Goal: Information Seeking & Learning: Understand process/instructions

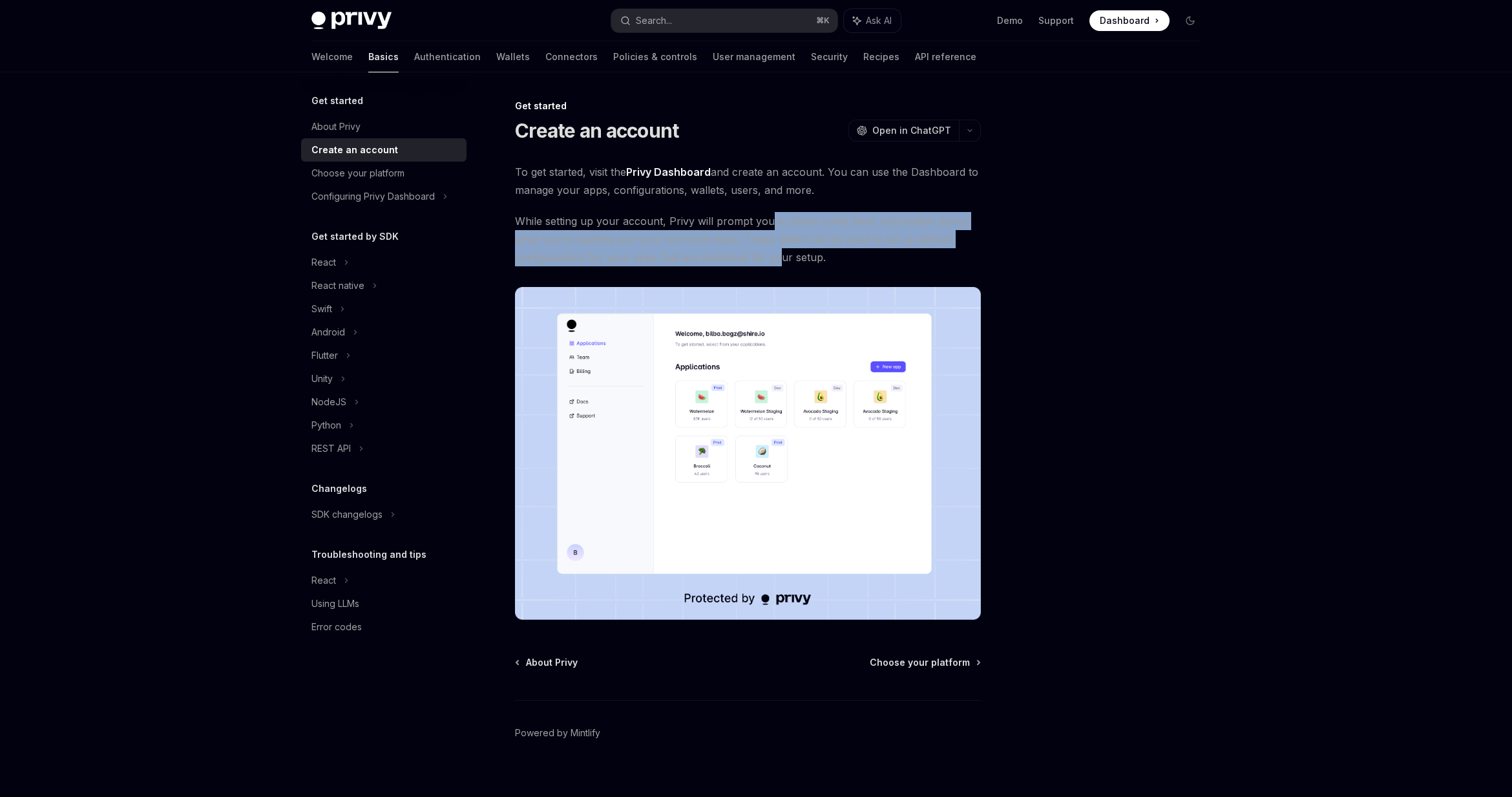
drag, startPoint x: 771, startPoint y: 241, endPoint x: 774, endPoint y: 251, distance: 10.4
click at [774, 251] on span "While setting up your account, Privy will prompt you to share some basic inform…" at bounding box center [747, 239] width 466 height 54
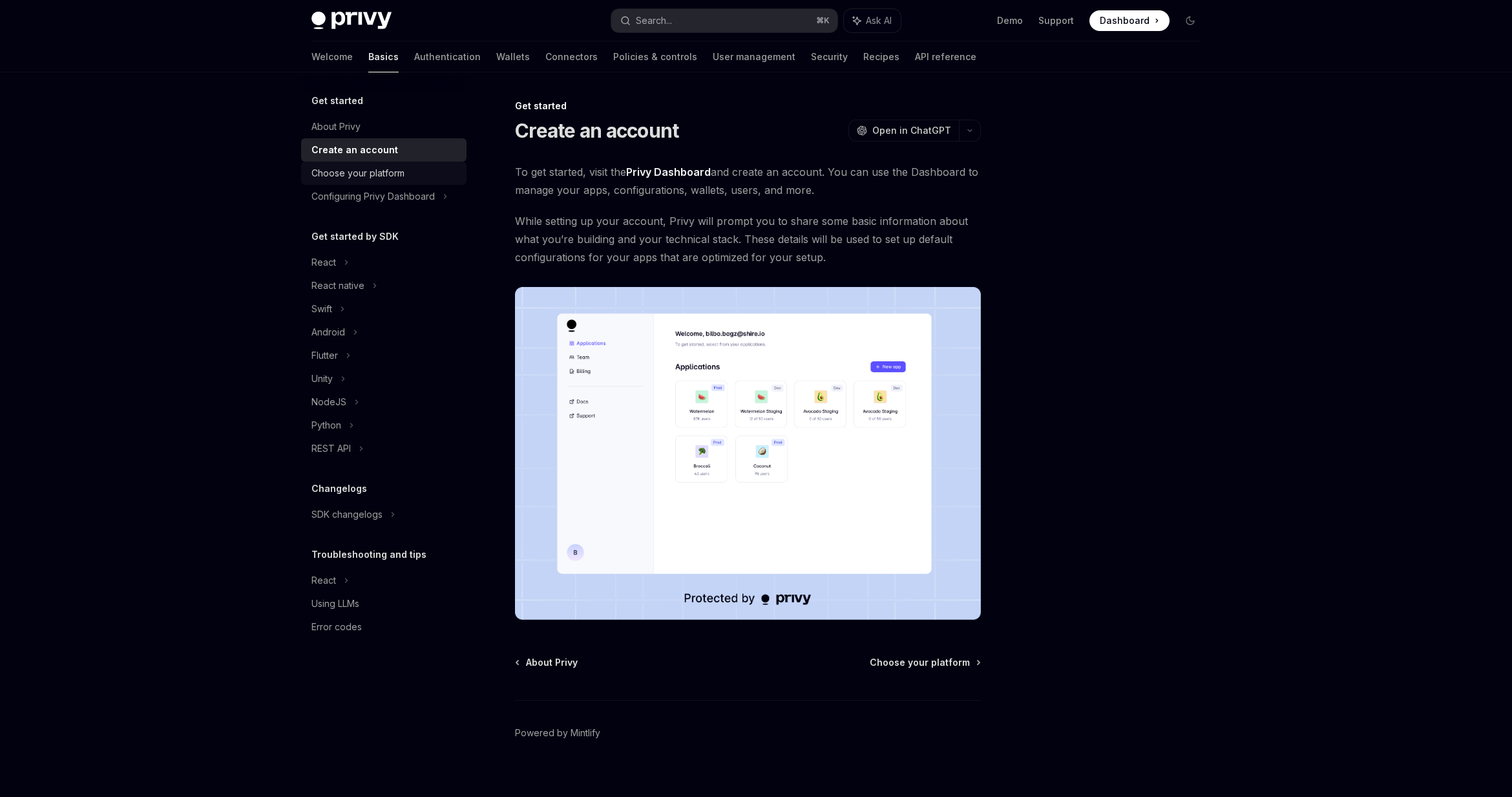
click at [346, 179] on div "Choose your platform" at bounding box center [358, 173] width 93 height 16
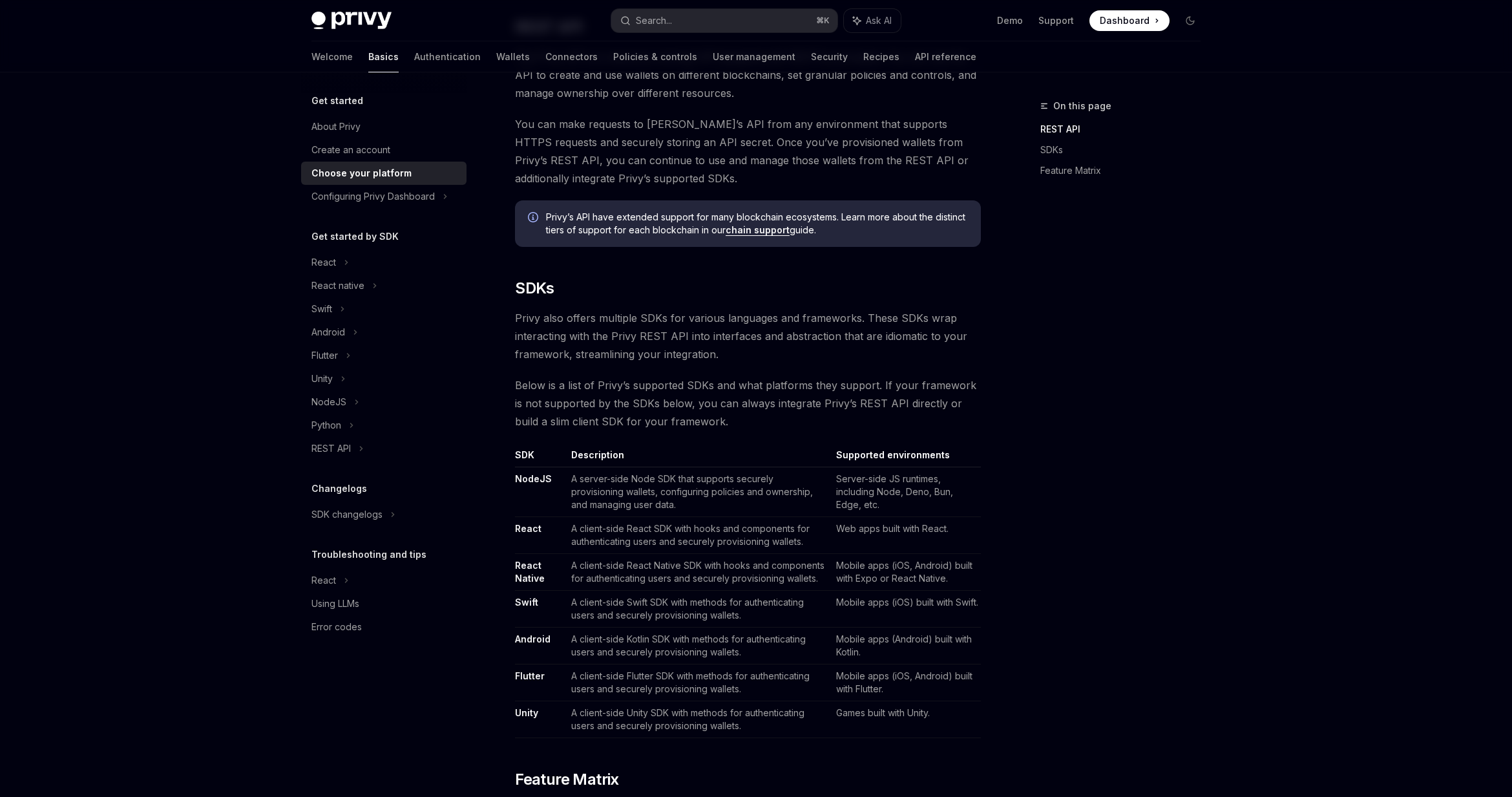
scroll to position [159, 0]
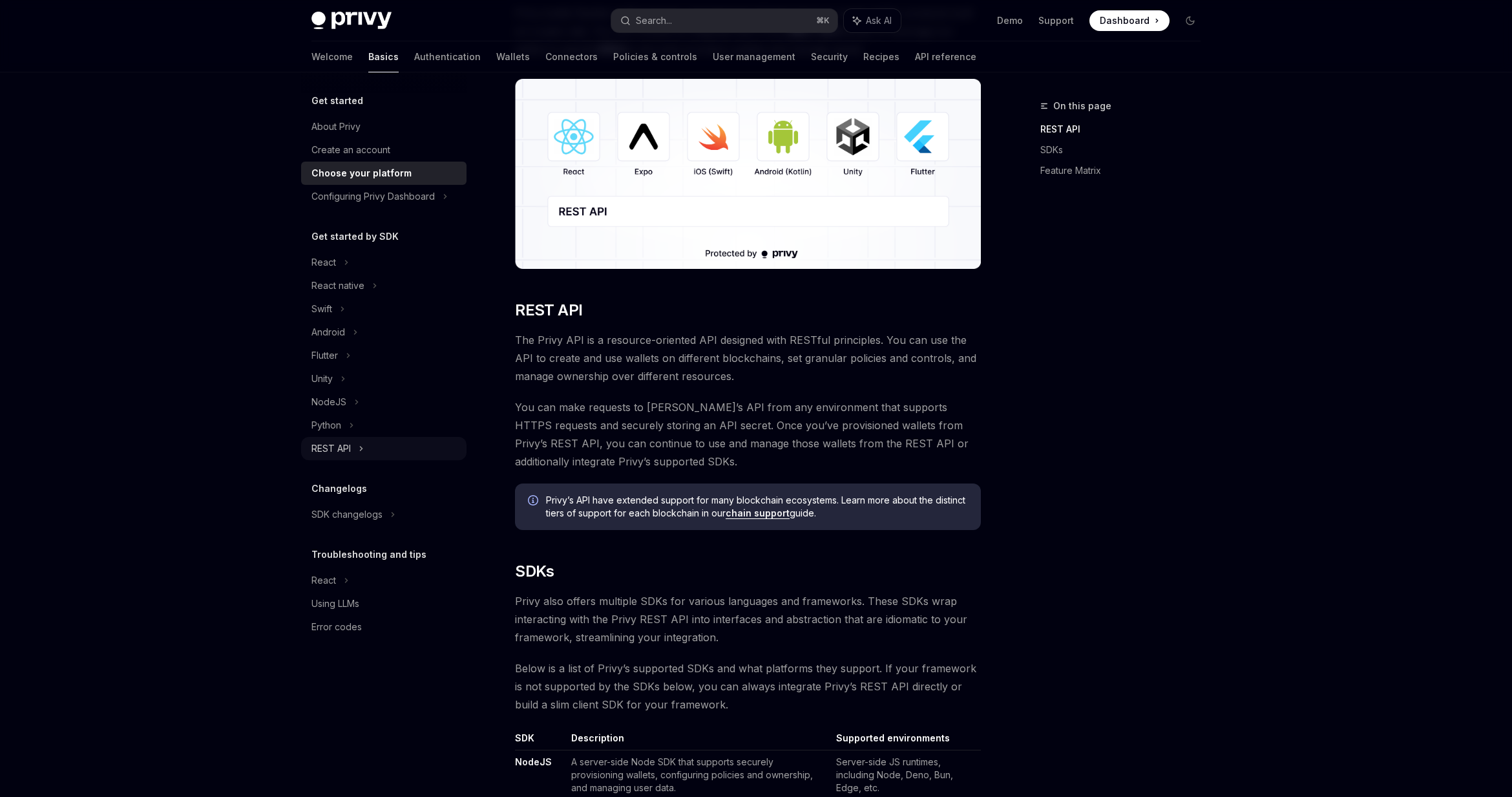
click at [338, 441] on div "REST API" at bounding box center [331, 448] width 39 height 16
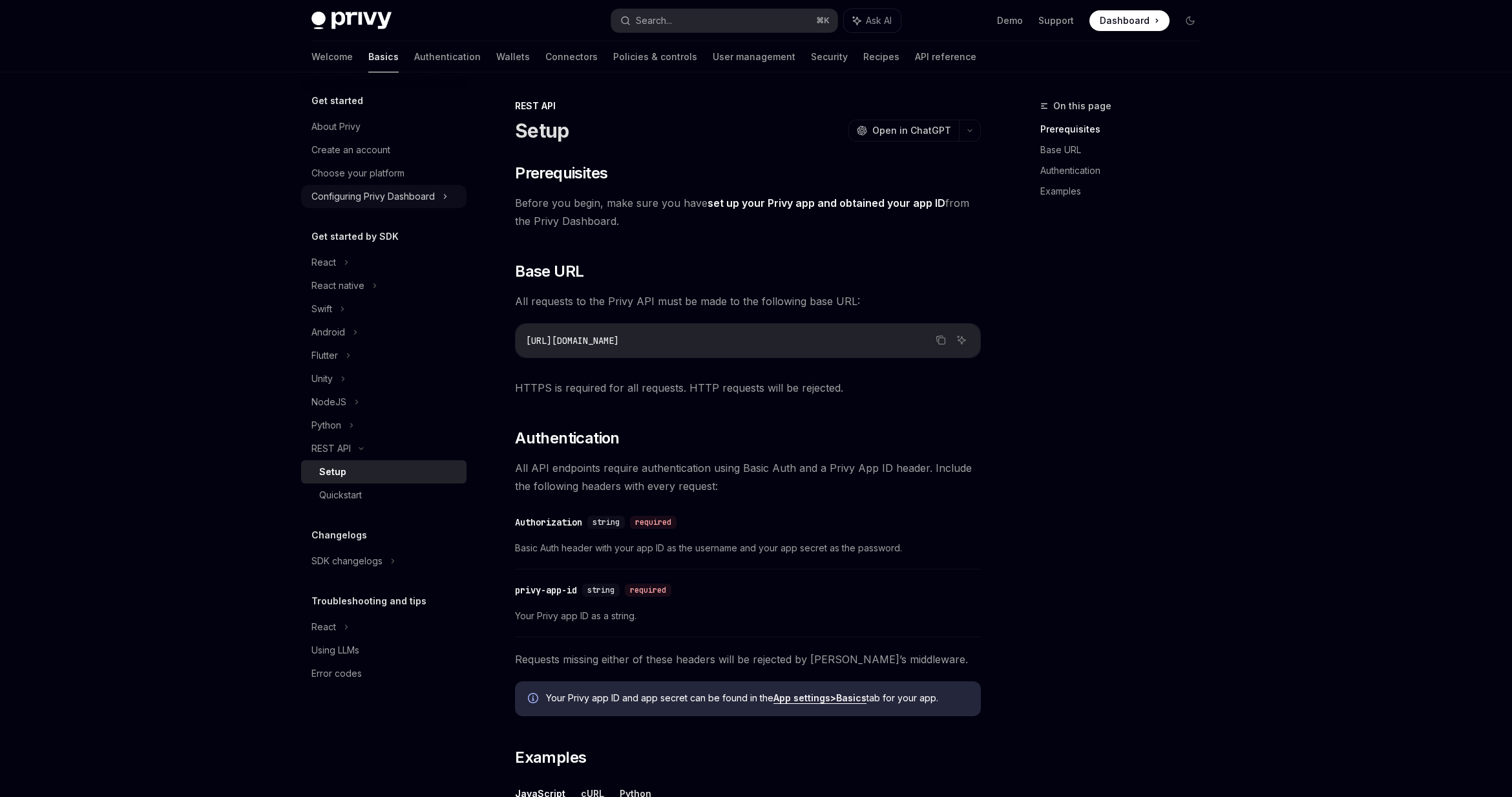
click at [417, 195] on div "Configuring Privy Dashboard" at bounding box center [373, 196] width 124 height 16
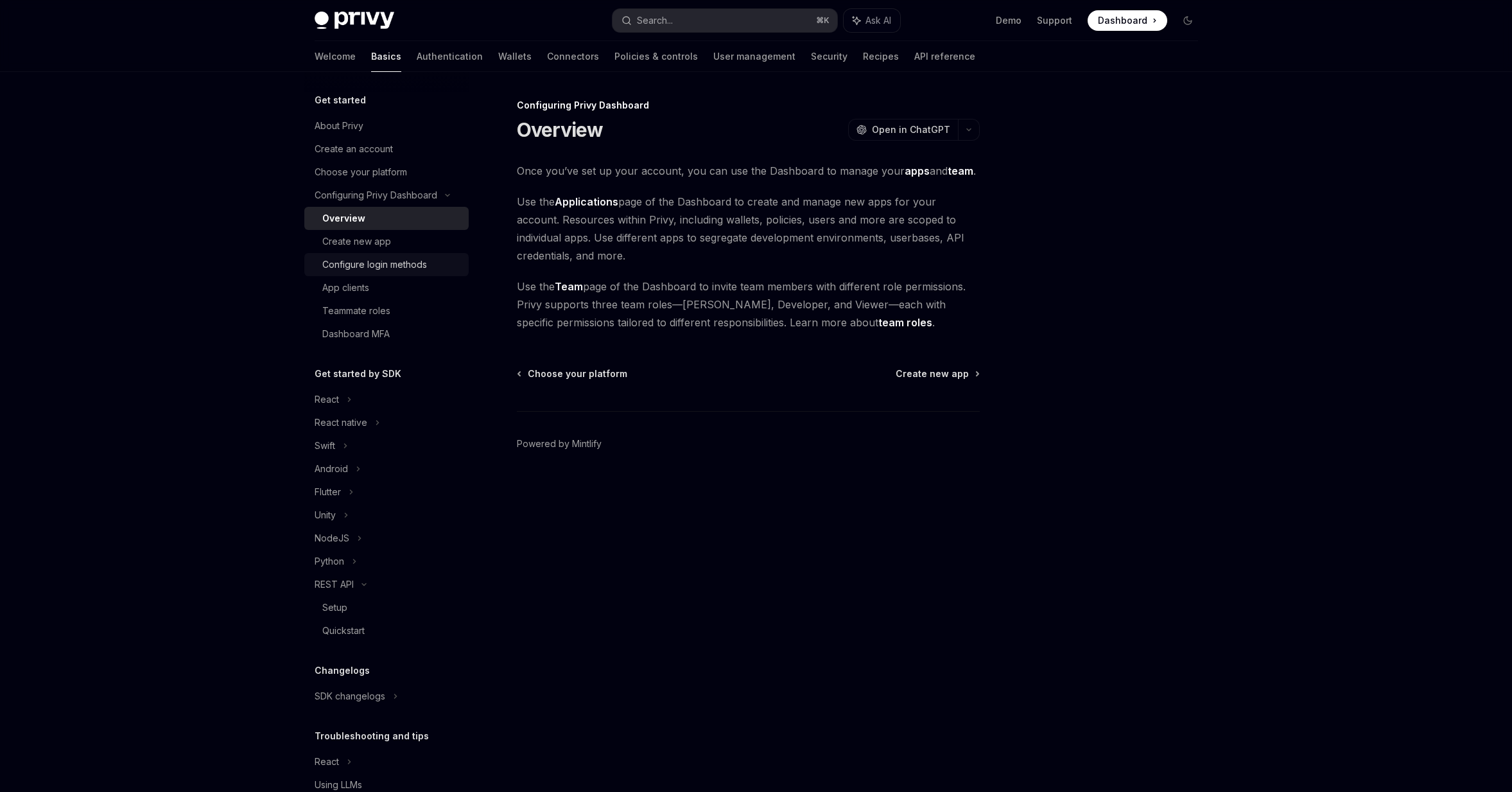
click at [379, 263] on div "Configure login methods" at bounding box center [374, 264] width 104 height 16
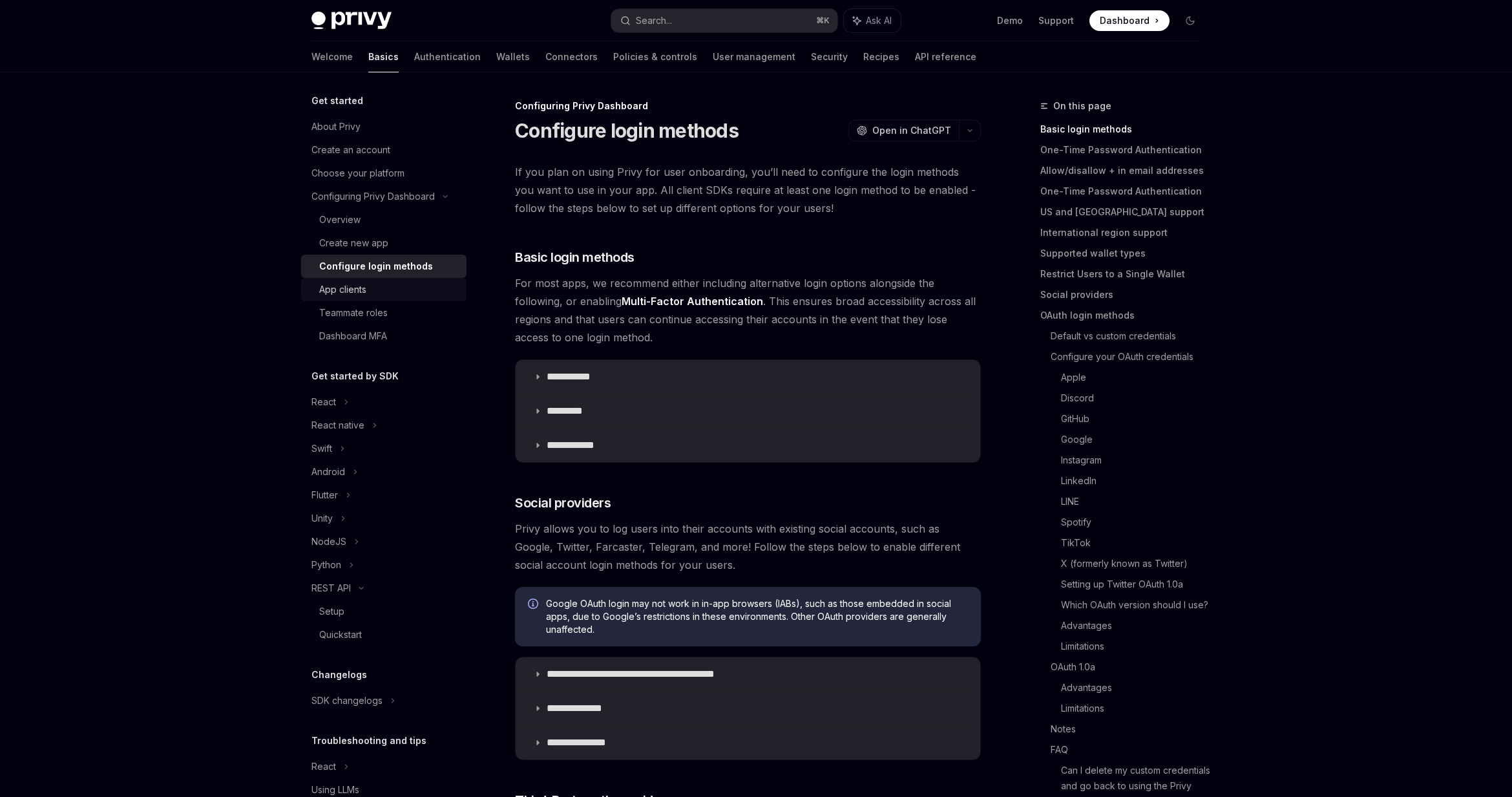
click at [360, 282] on div "App clients" at bounding box center [342, 289] width 47 height 16
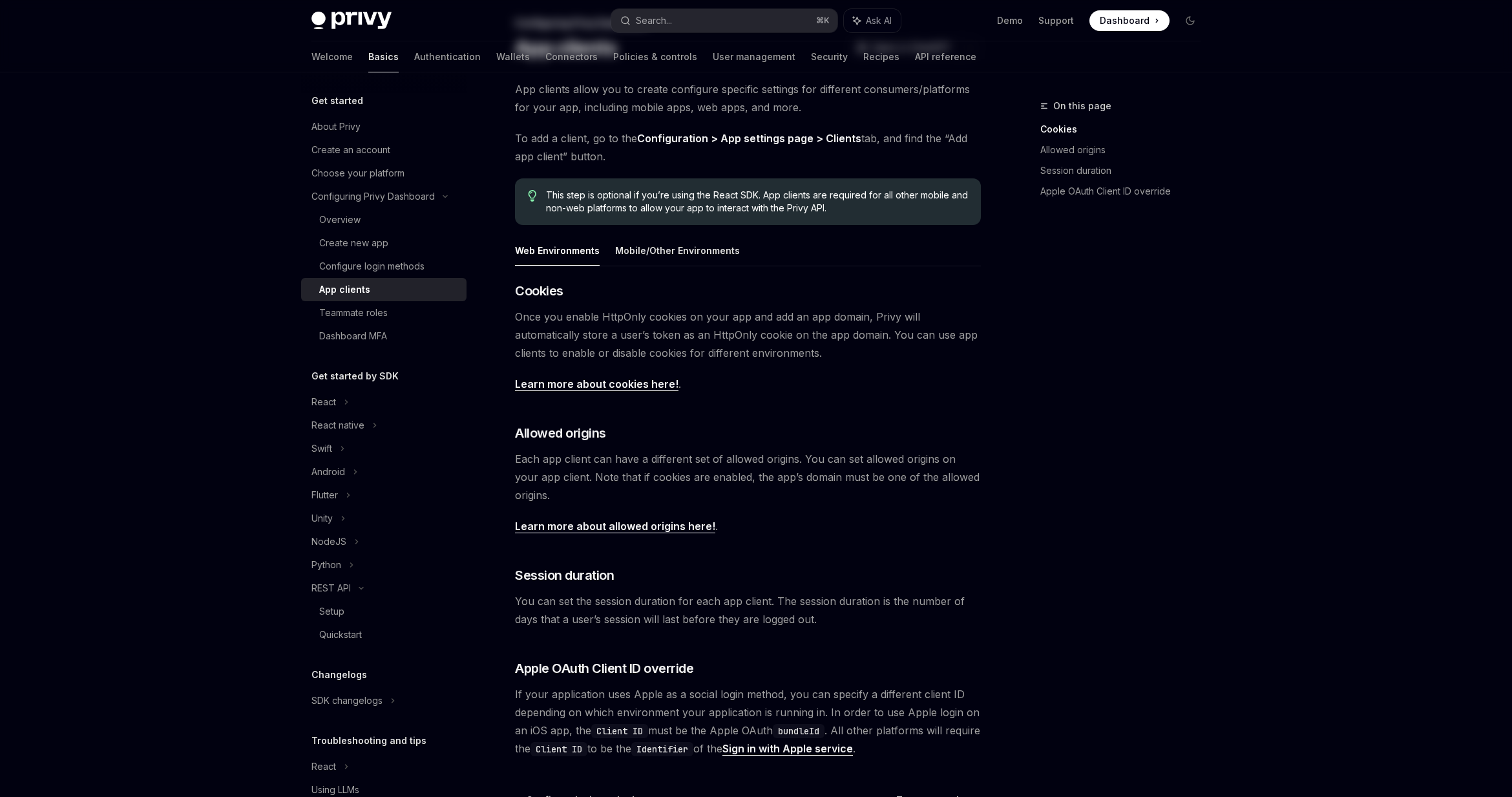
scroll to position [236, 0]
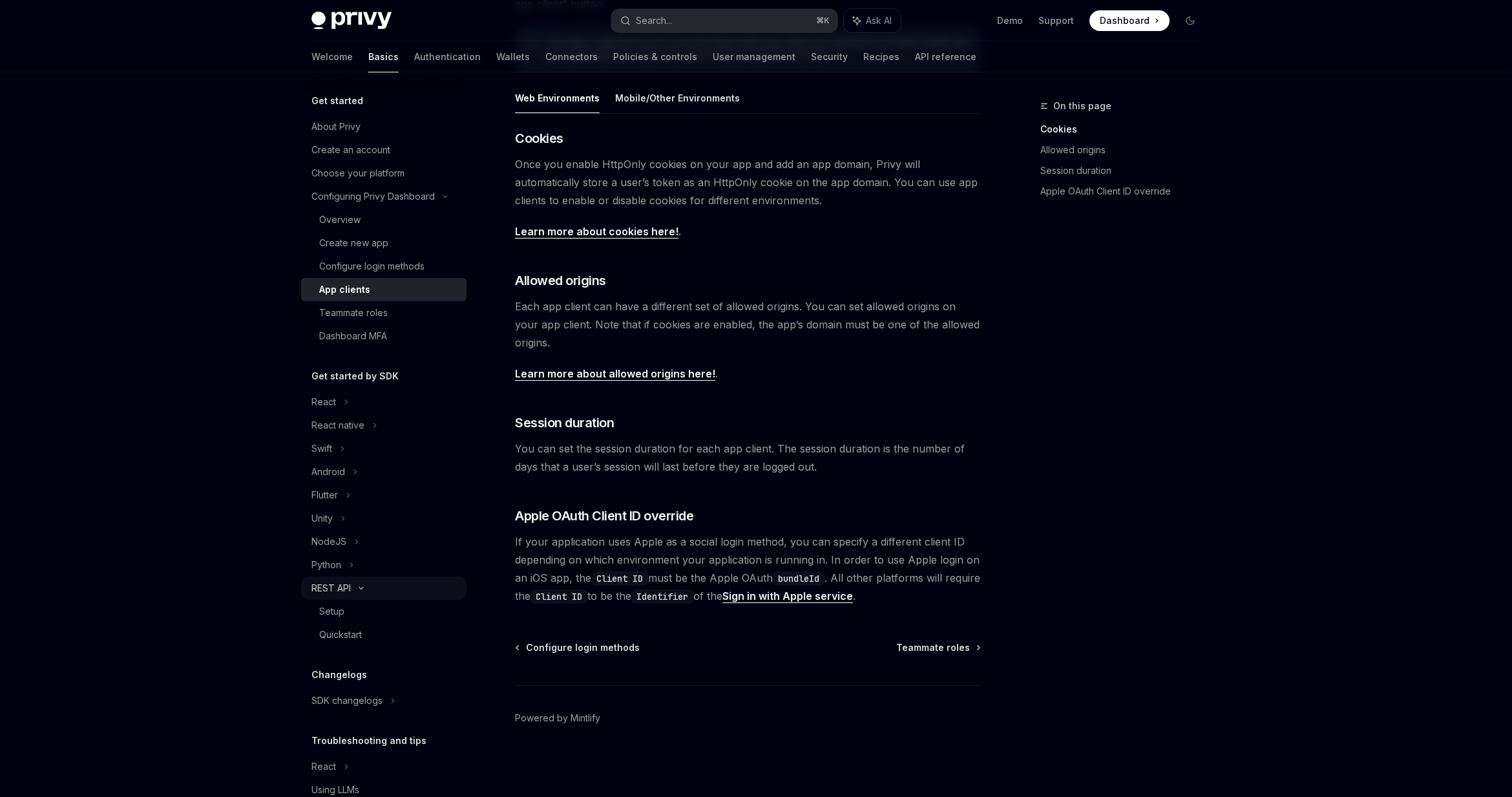
click at [339, 591] on div "REST API" at bounding box center [331, 588] width 39 height 16
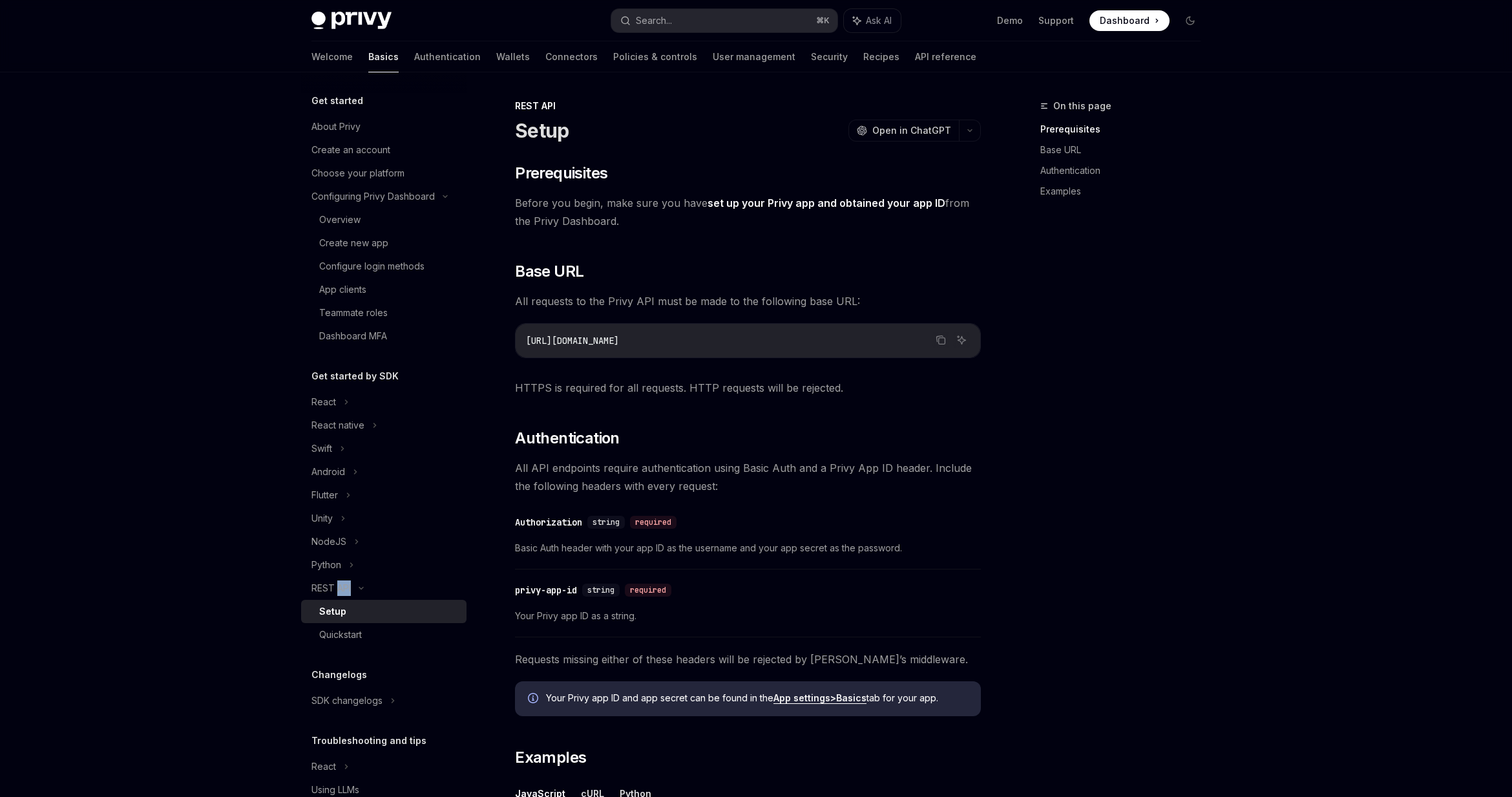
click at [338, 608] on div "Setup" at bounding box center [332, 611] width 27 height 16
drag, startPoint x: 527, startPoint y: 340, endPoint x: 647, endPoint y: 336, distance: 120.1
click at [647, 336] on code "[URL][DOMAIN_NAME]" at bounding box center [748, 341] width 444 height 16
copy span "[URL][DOMAIN_NAME]"
click at [765, 347] on code "[URL][DOMAIN_NAME]" at bounding box center [748, 341] width 444 height 16
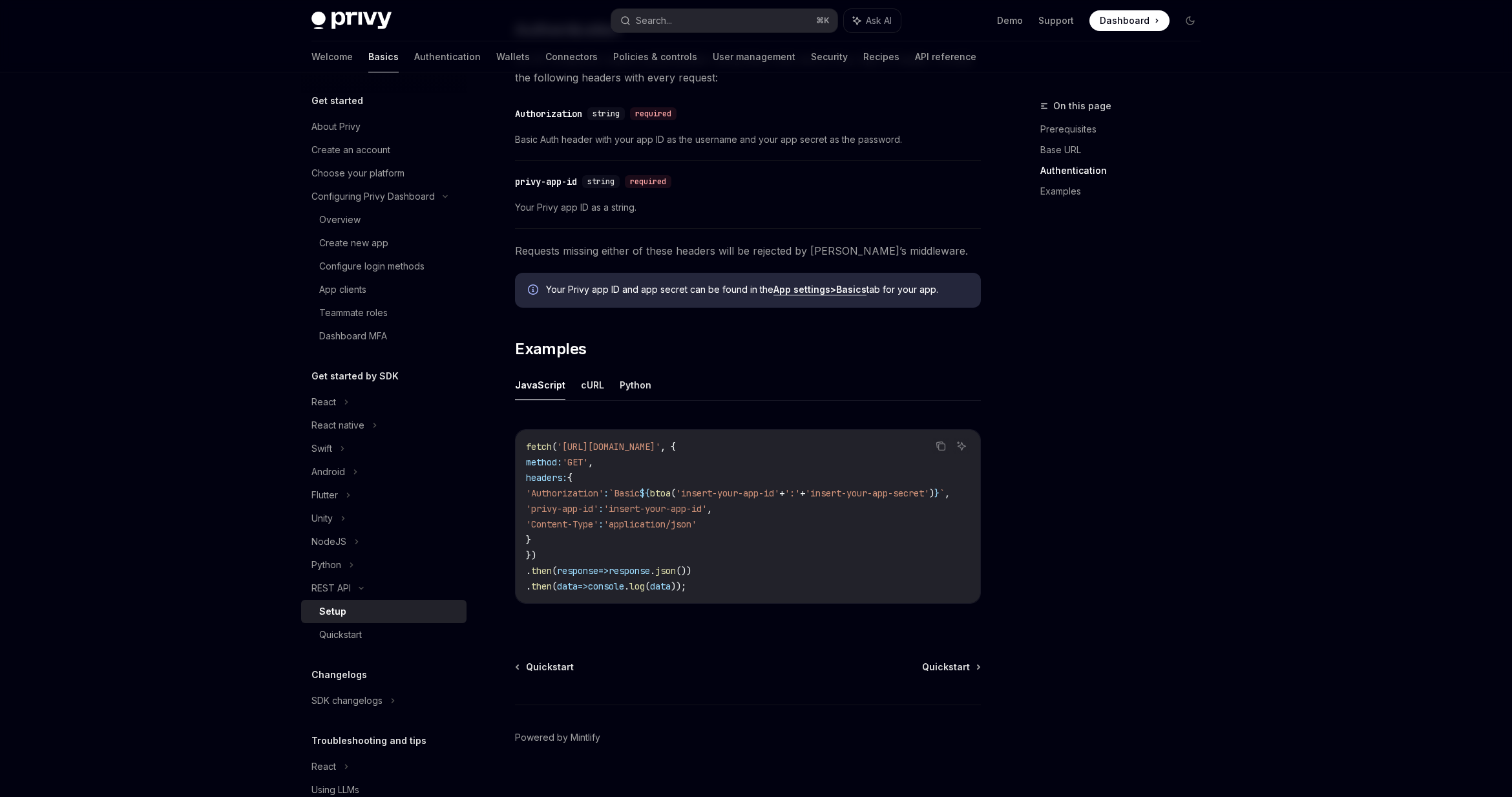
scroll to position [410, 0]
click at [595, 382] on button "cURL" at bounding box center [592, 383] width 23 height 31
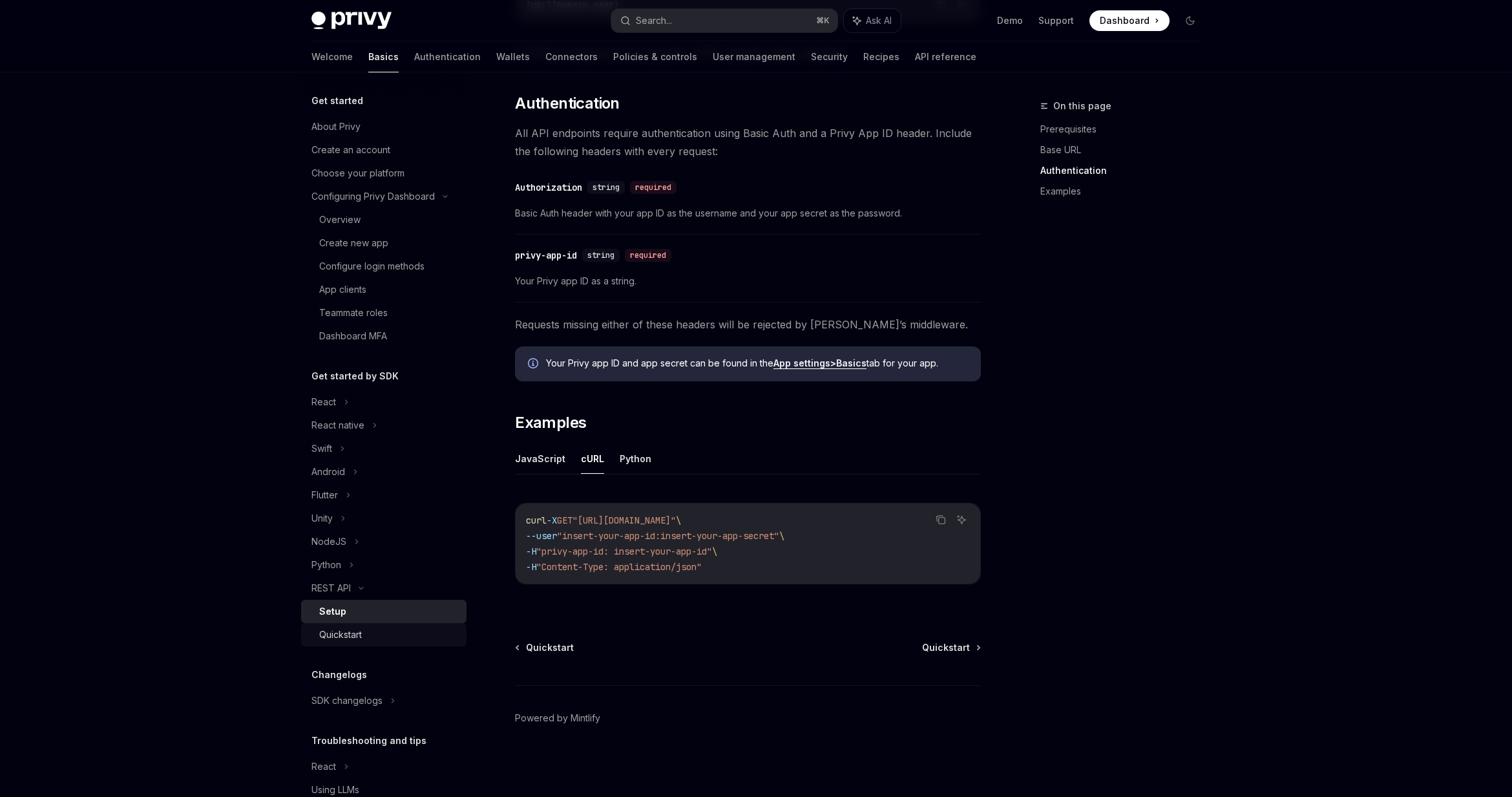
click at [340, 635] on div "Quickstart" at bounding box center [340, 634] width 42 height 16
type textarea "*"
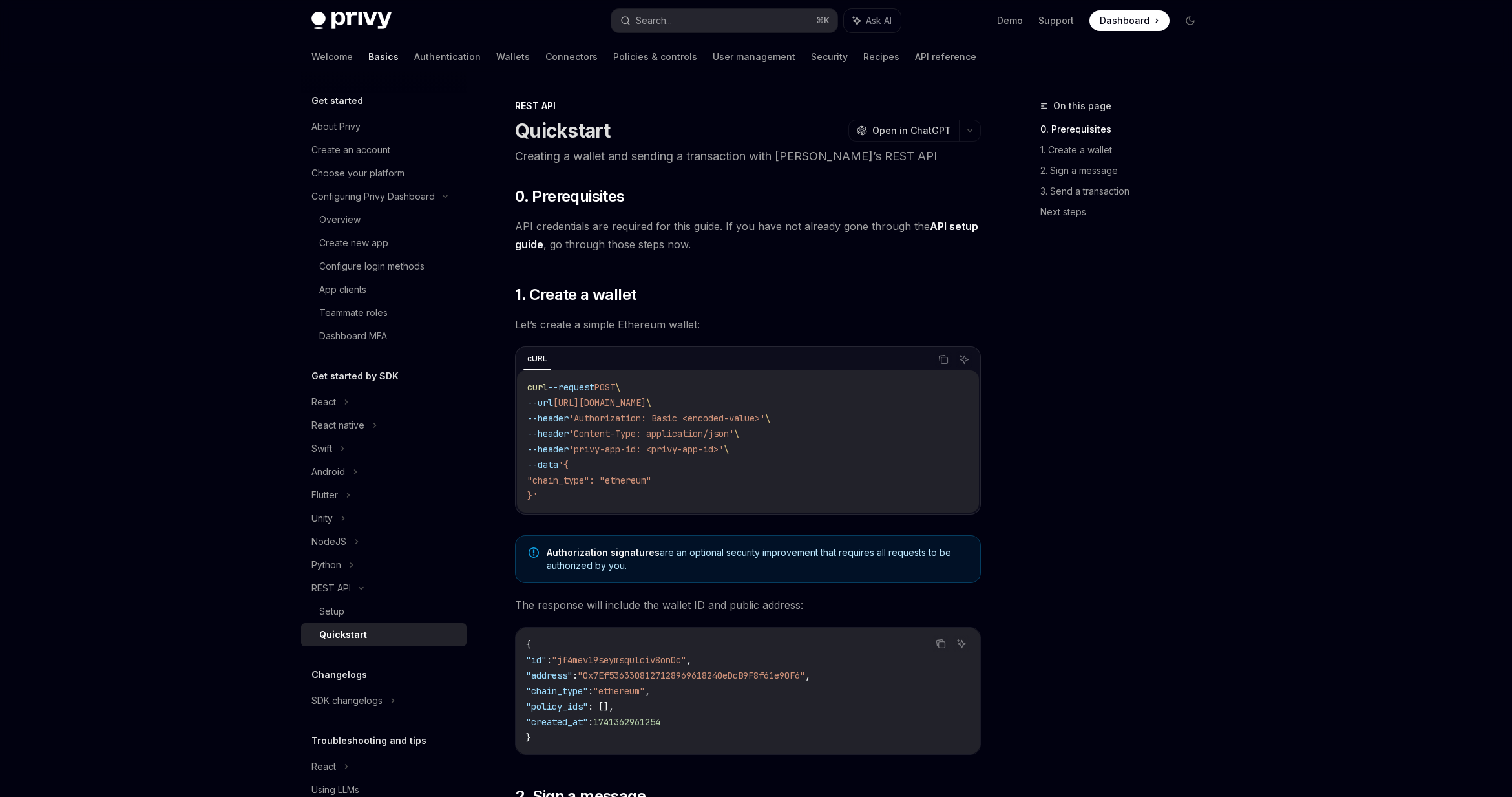
click at [966, 224] on link "API setup guide" at bounding box center [747, 236] width 464 height 31
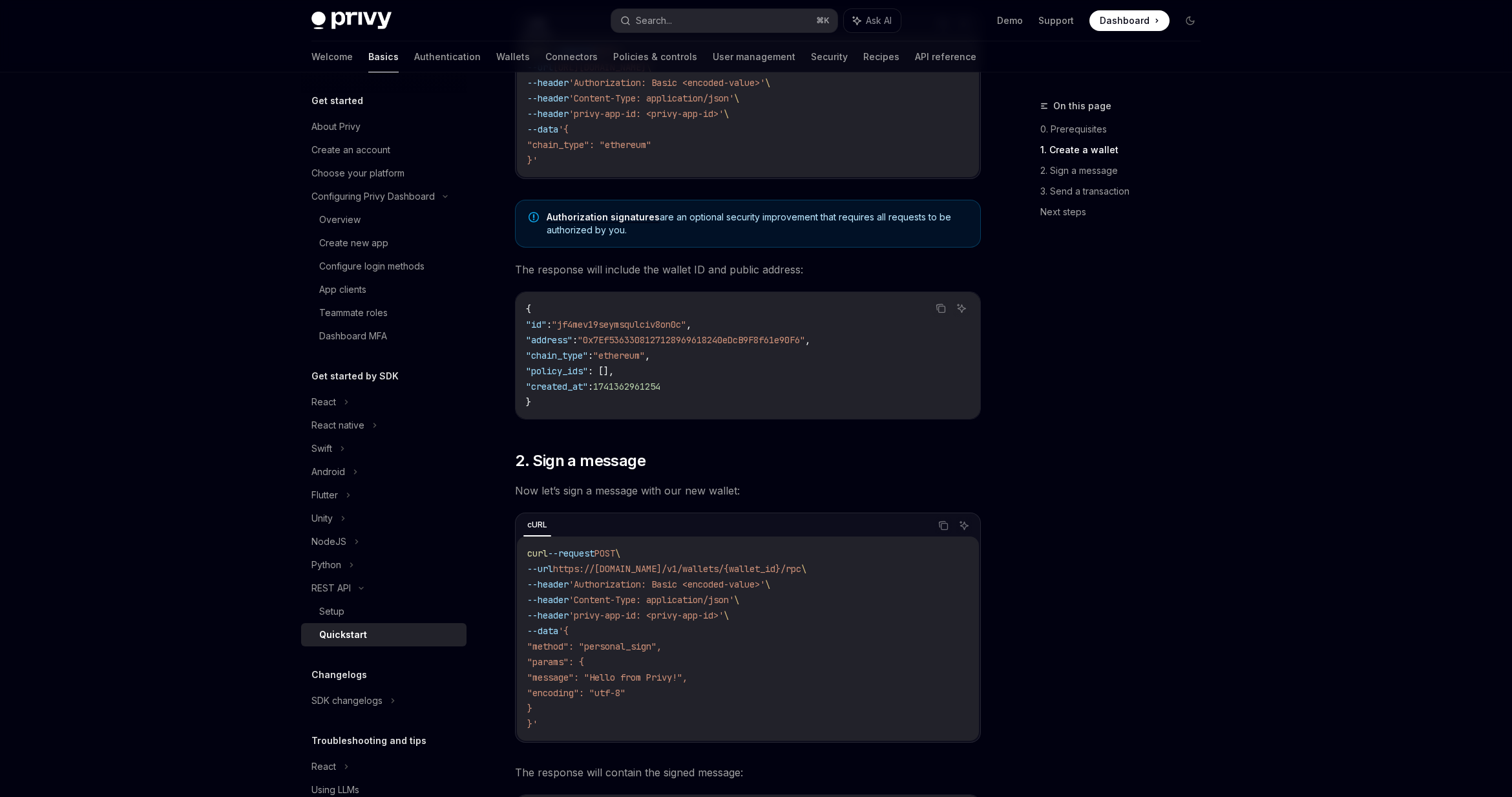
scroll to position [333, 0]
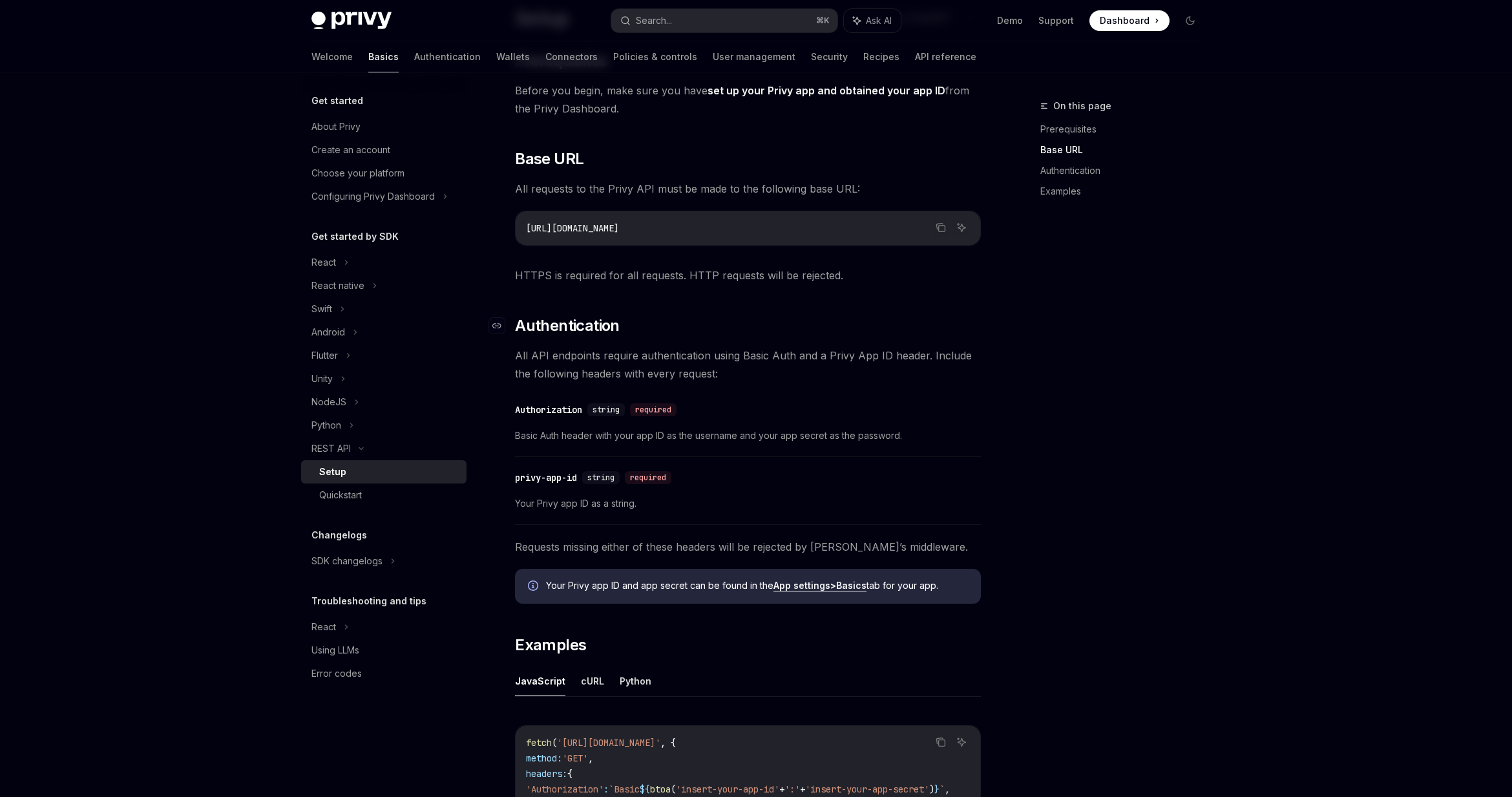
scroll to position [385, 0]
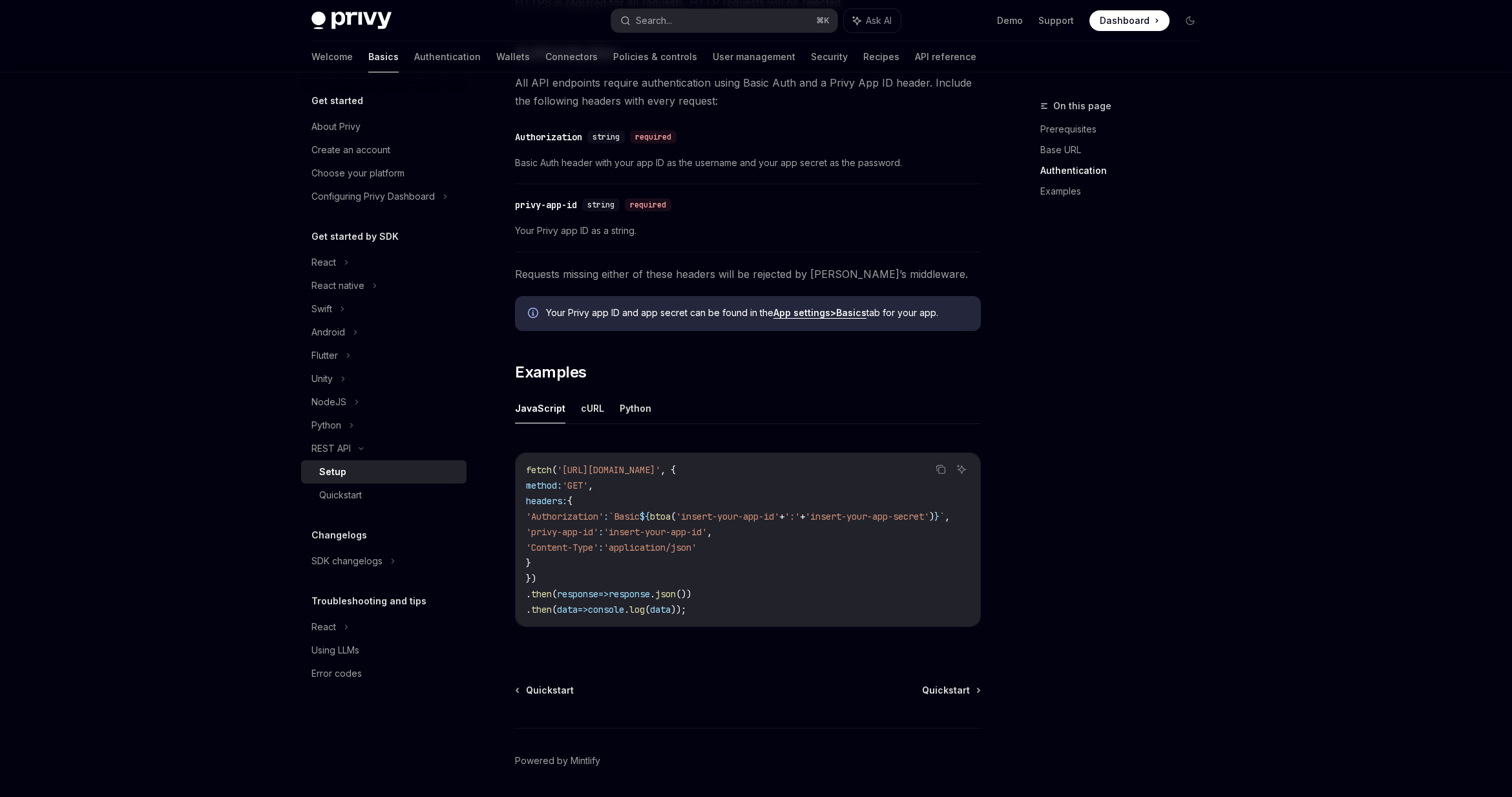
click at [821, 311] on strong "App settings" at bounding box center [802, 312] width 57 height 11
click at [586, 412] on button "cURL" at bounding box center [592, 408] width 23 height 31
type textarea "*"
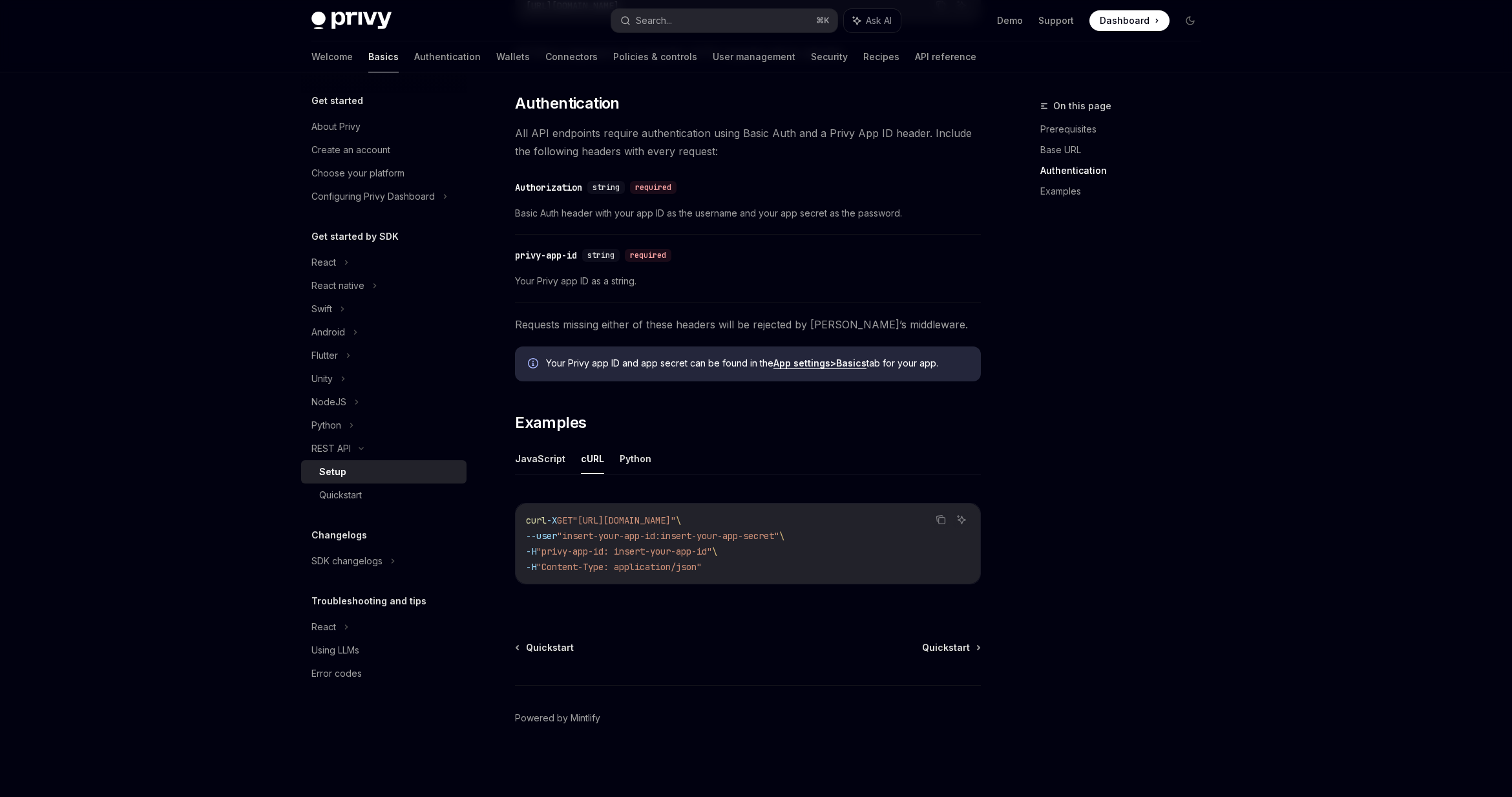
scroll to position [335, 0]
click at [943, 518] on icon "Copy the contents from the code block" at bounding box center [941, 520] width 10 height 10
drag, startPoint x: 596, startPoint y: 518, endPoint x: 708, endPoint y: 515, distance: 112.0
click at [676, 515] on span ""[URL][DOMAIN_NAME]"" at bounding box center [624, 520] width 104 height 12
copy span "https://api.privy.io/"
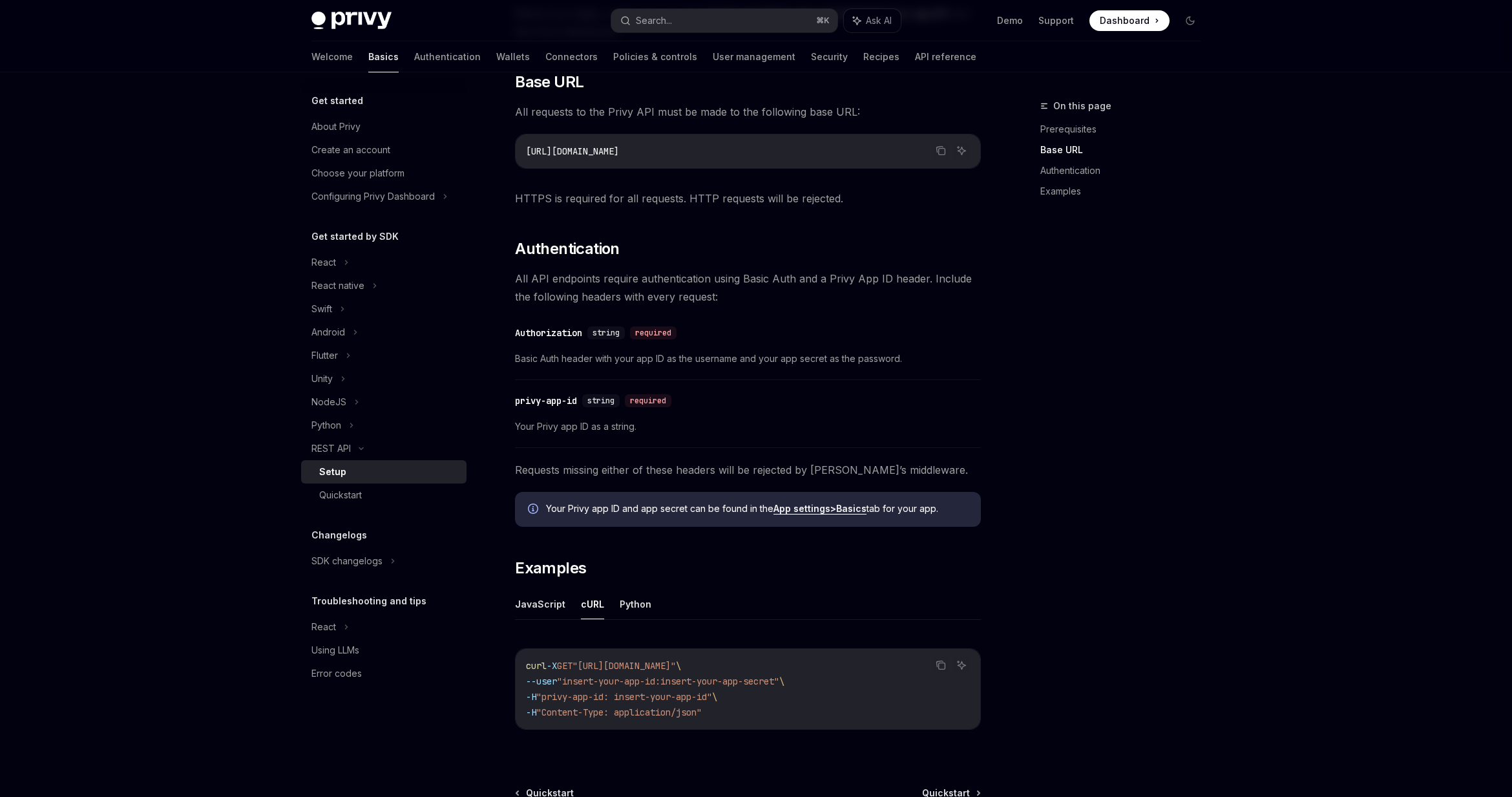
scroll to position [0, 0]
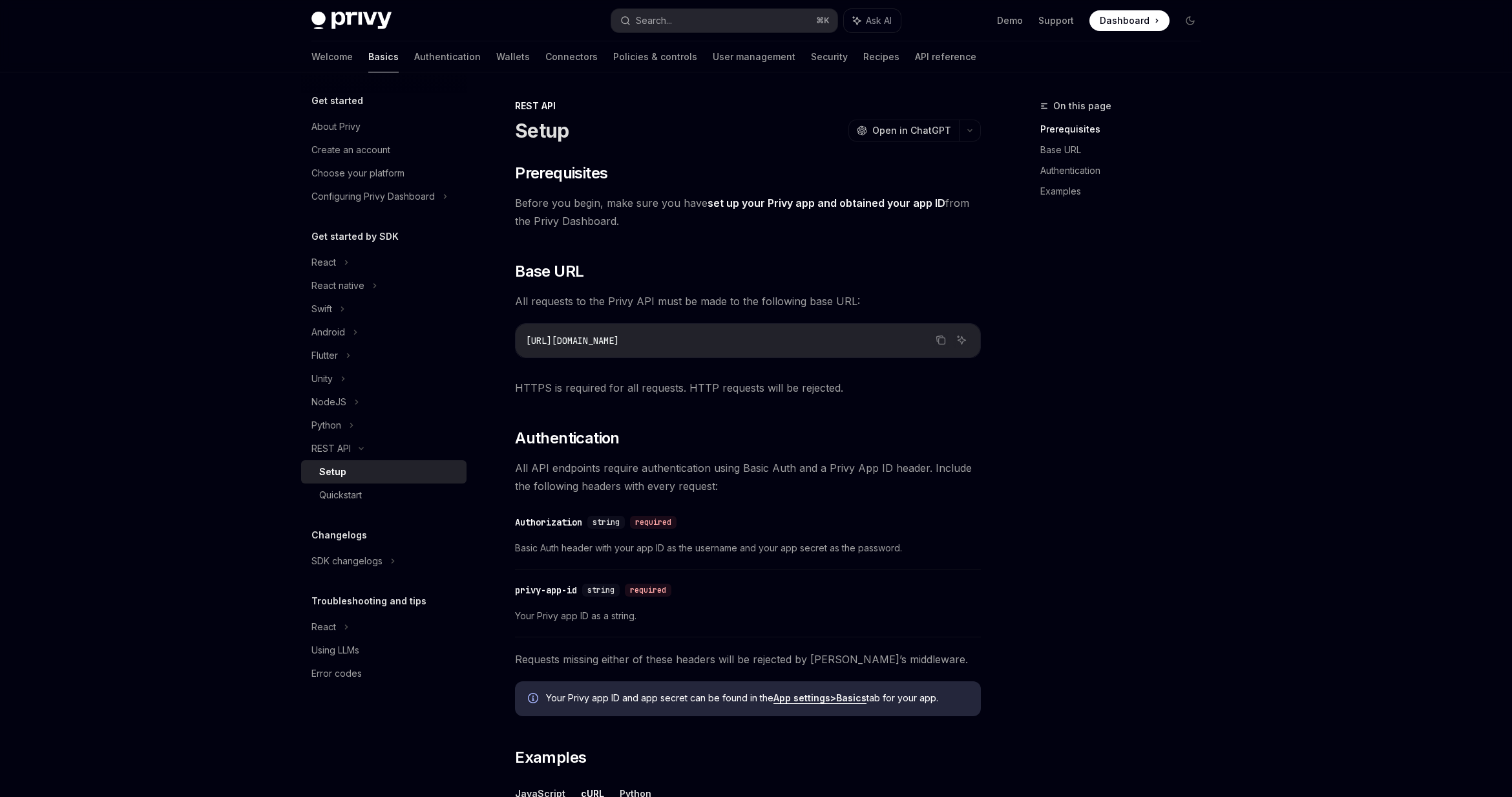
click at [547, 341] on span "[URL][DOMAIN_NAME]" at bounding box center [572, 341] width 93 height 12
copy div "[URL][DOMAIN_NAME]"
click at [640, 362] on div "​ Prerequisites Before you begin, make sure you have set up your Privy app and …" at bounding box center [747, 552] width 466 height 777
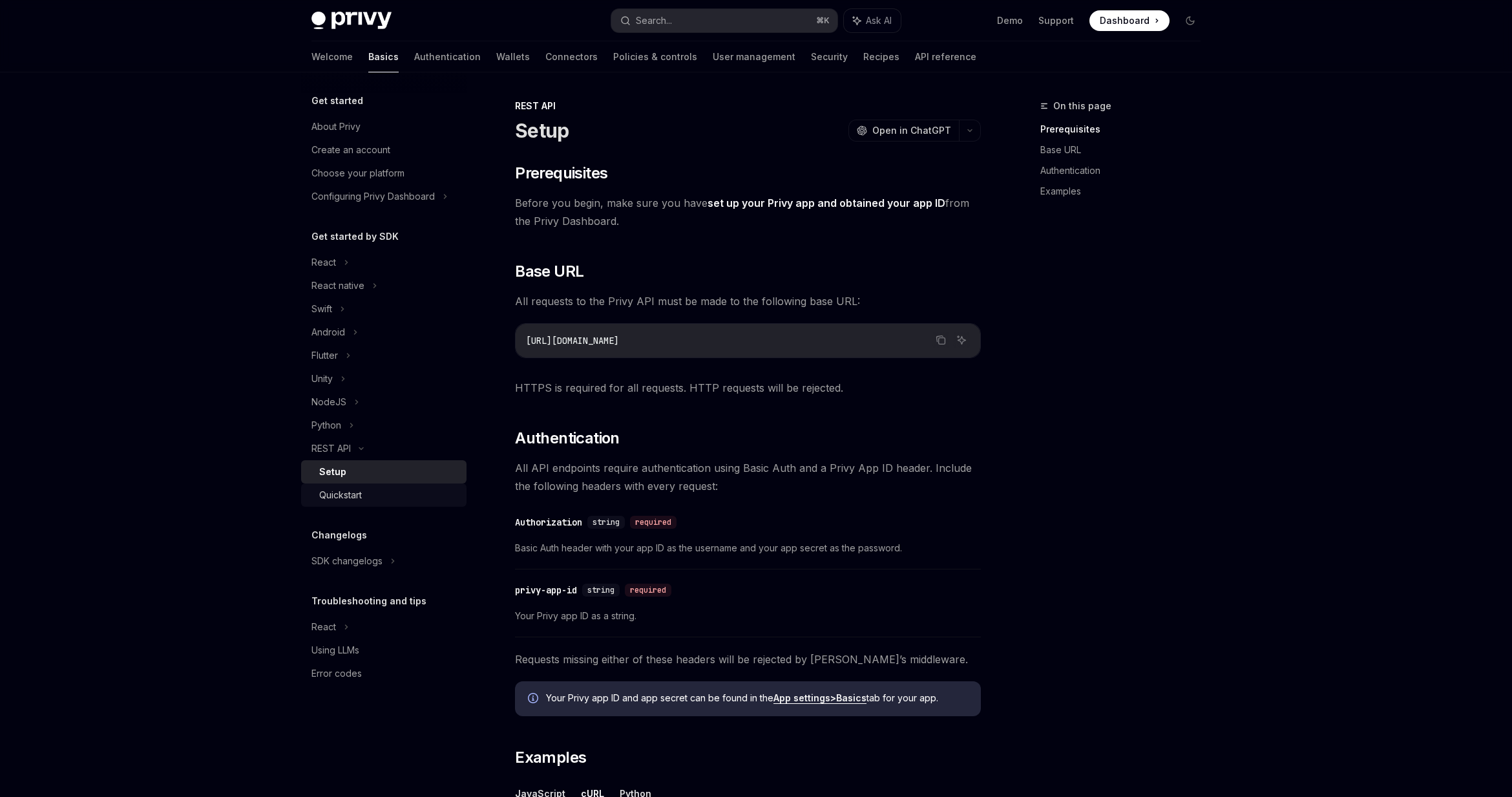
click at [346, 494] on div "Quickstart" at bounding box center [340, 495] width 42 height 16
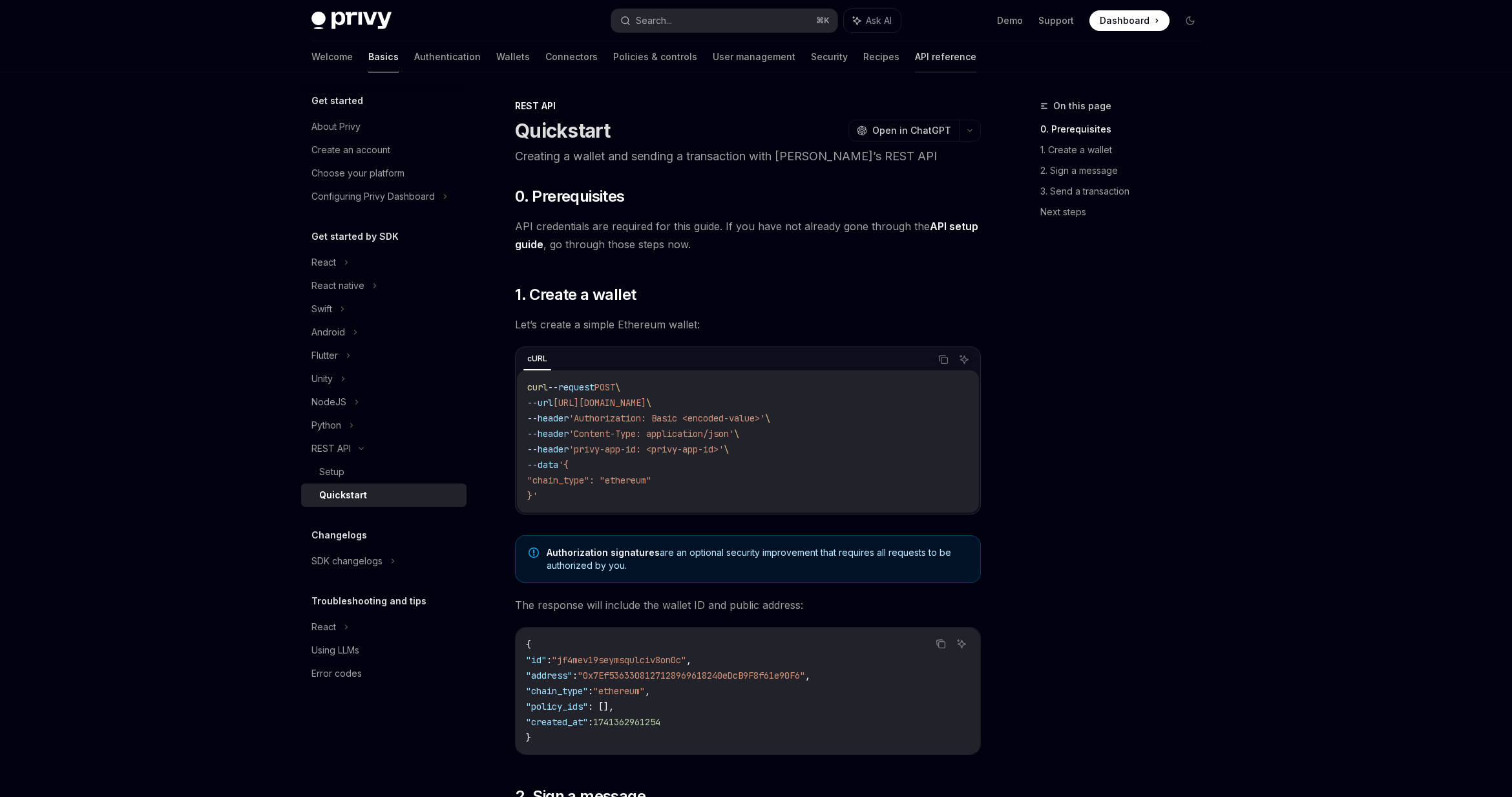
click at [915, 55] on link "API reference" at bounding box center [946, 57] width 61 height 31
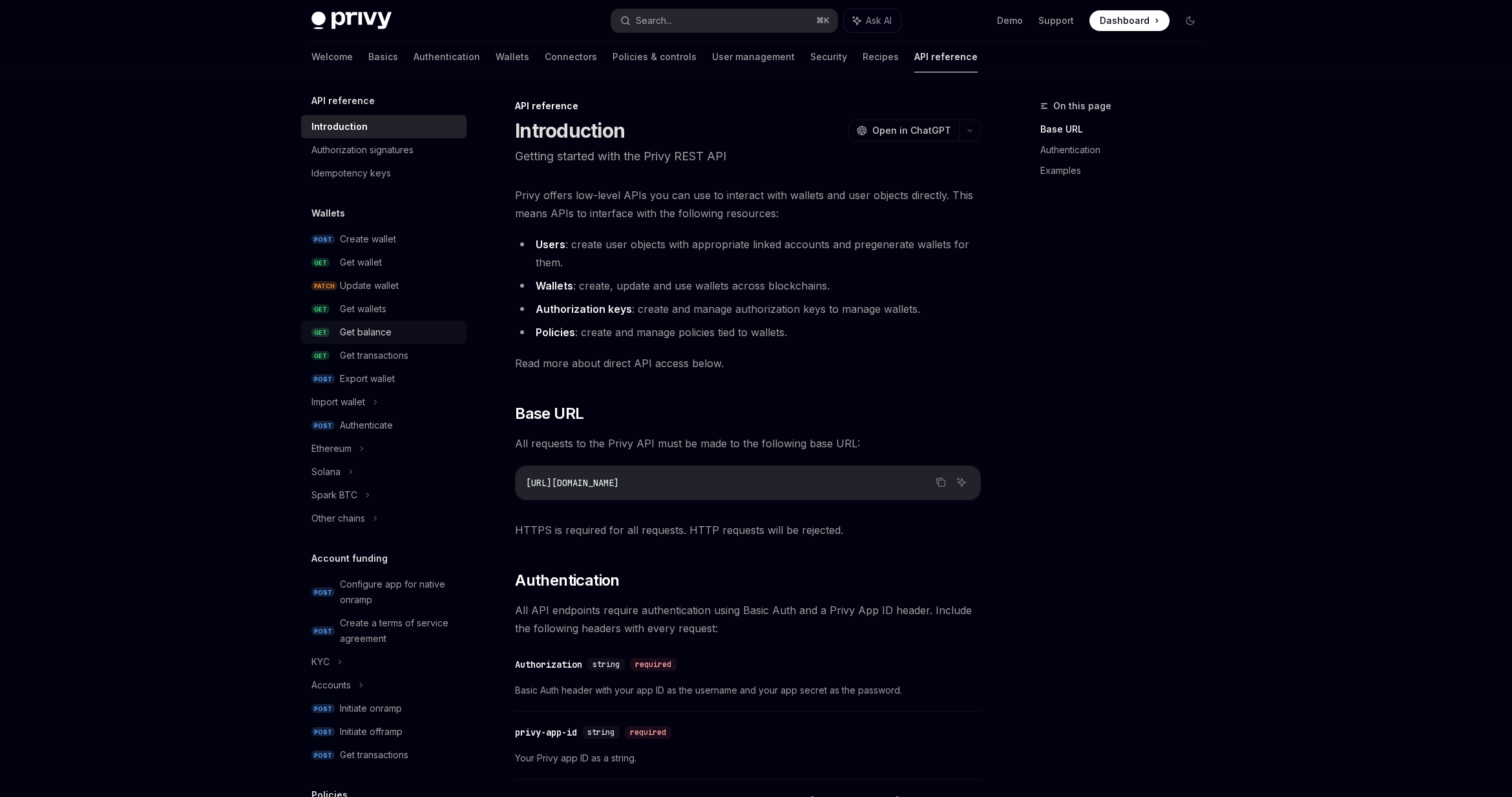
click at [357, 327] on div "Get balance" at bounding box center [365, 332] width 51 height 16
type textarea "*"
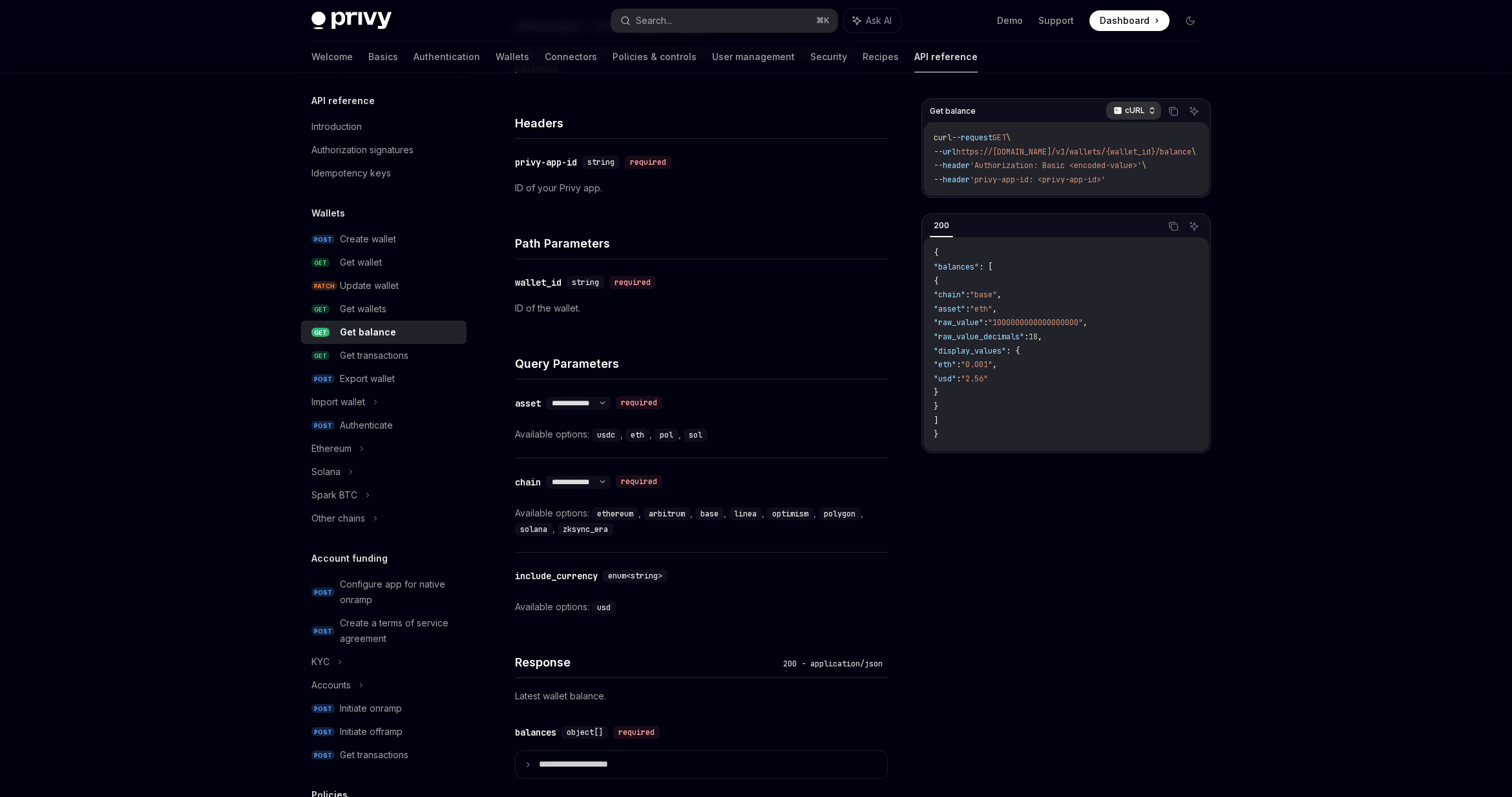
click at [1127, 114] on p "cURL" at bounding box center [1135, 110] width 20 height 10
click at [1089, 166] on div "Java" at bounding box center [1107, 171] width 67 height 10
click at [1122, 108] on icon "button" at bounding box center [1120, 110] width 9 height 9
click at [1098, 134] on div "cURL" at bounding box center [1107, 134] width 67 height 10
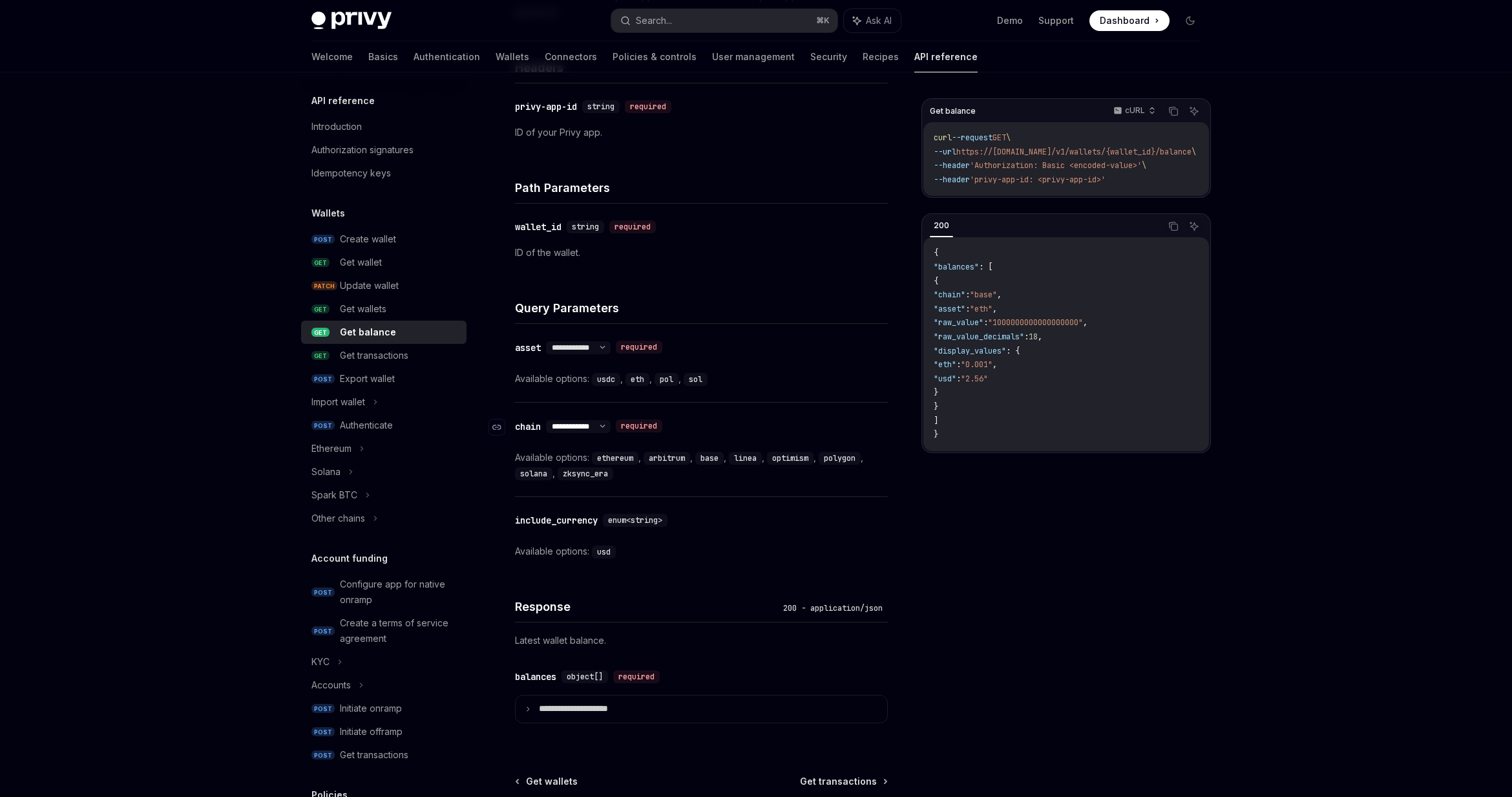
scroll to position [342, 0]
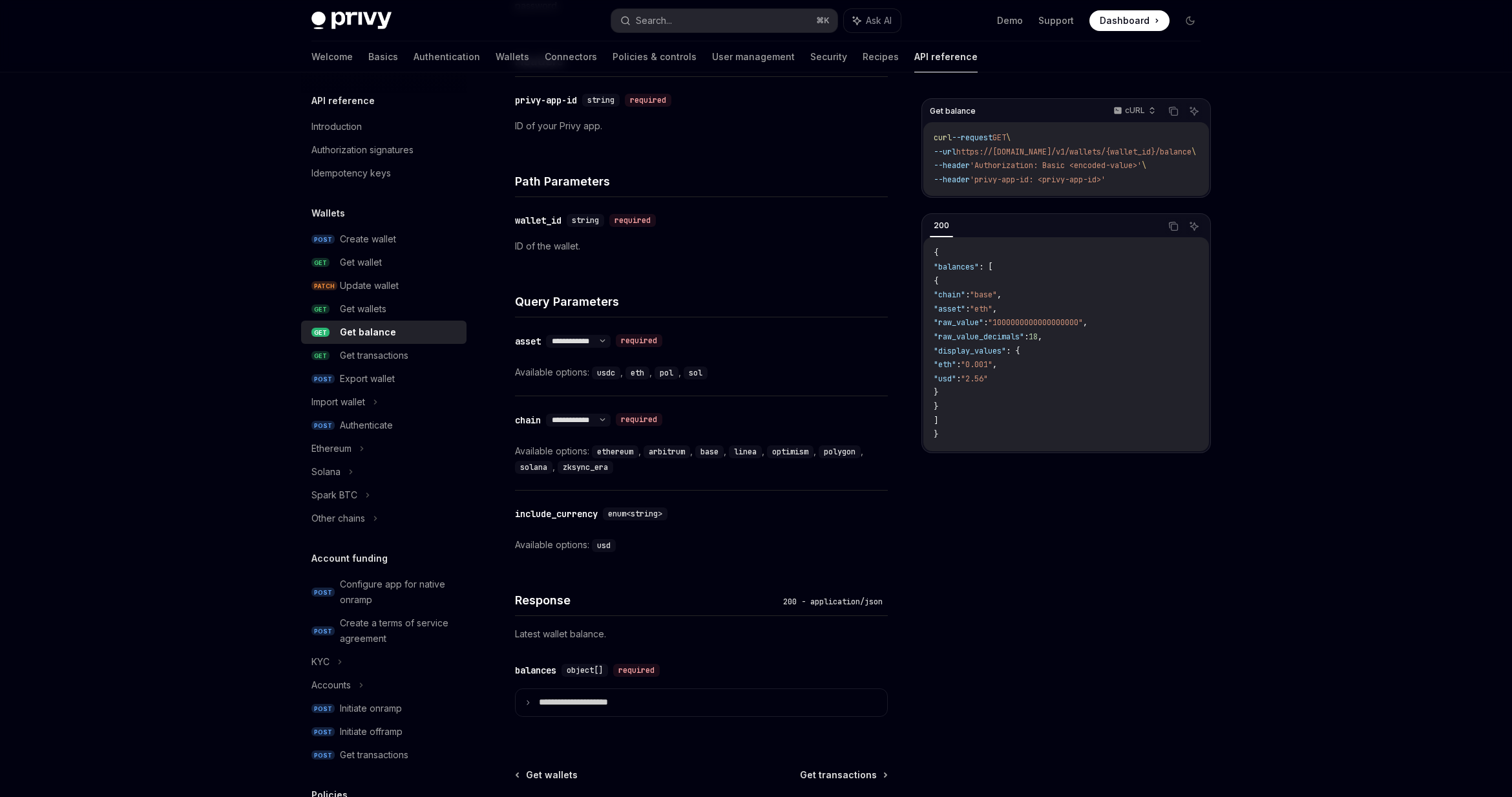
click at [614, 449] on code "ethereum" at bounding box center [615, 451] width 46 height 13
click at [531, 470] on code "solana" at bounding box center [534, 467] width 37 height 13
copy code "solana"
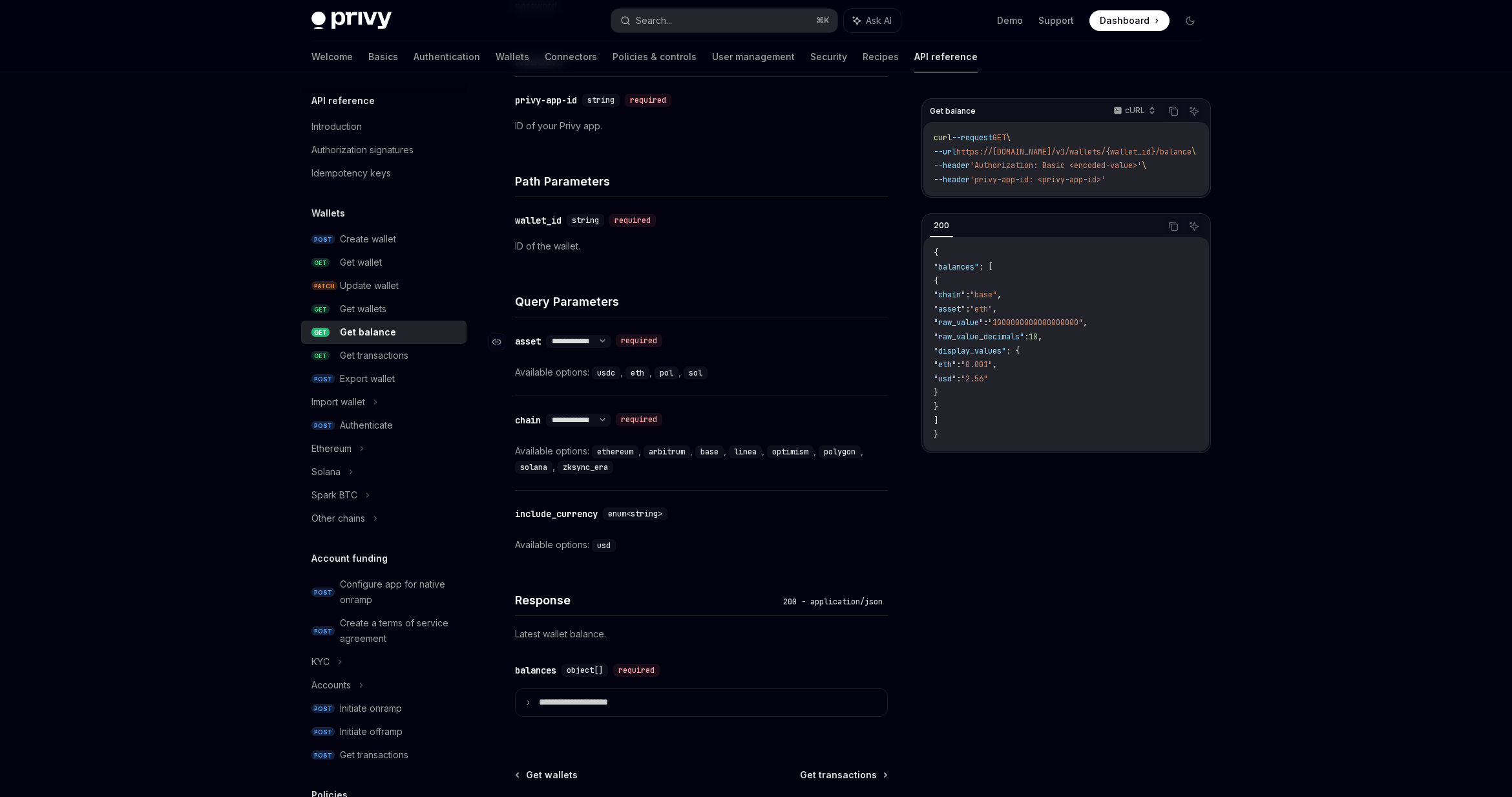
click at [616, 333] on div "**********" at bounding box center [695, 341] width 360 height 16
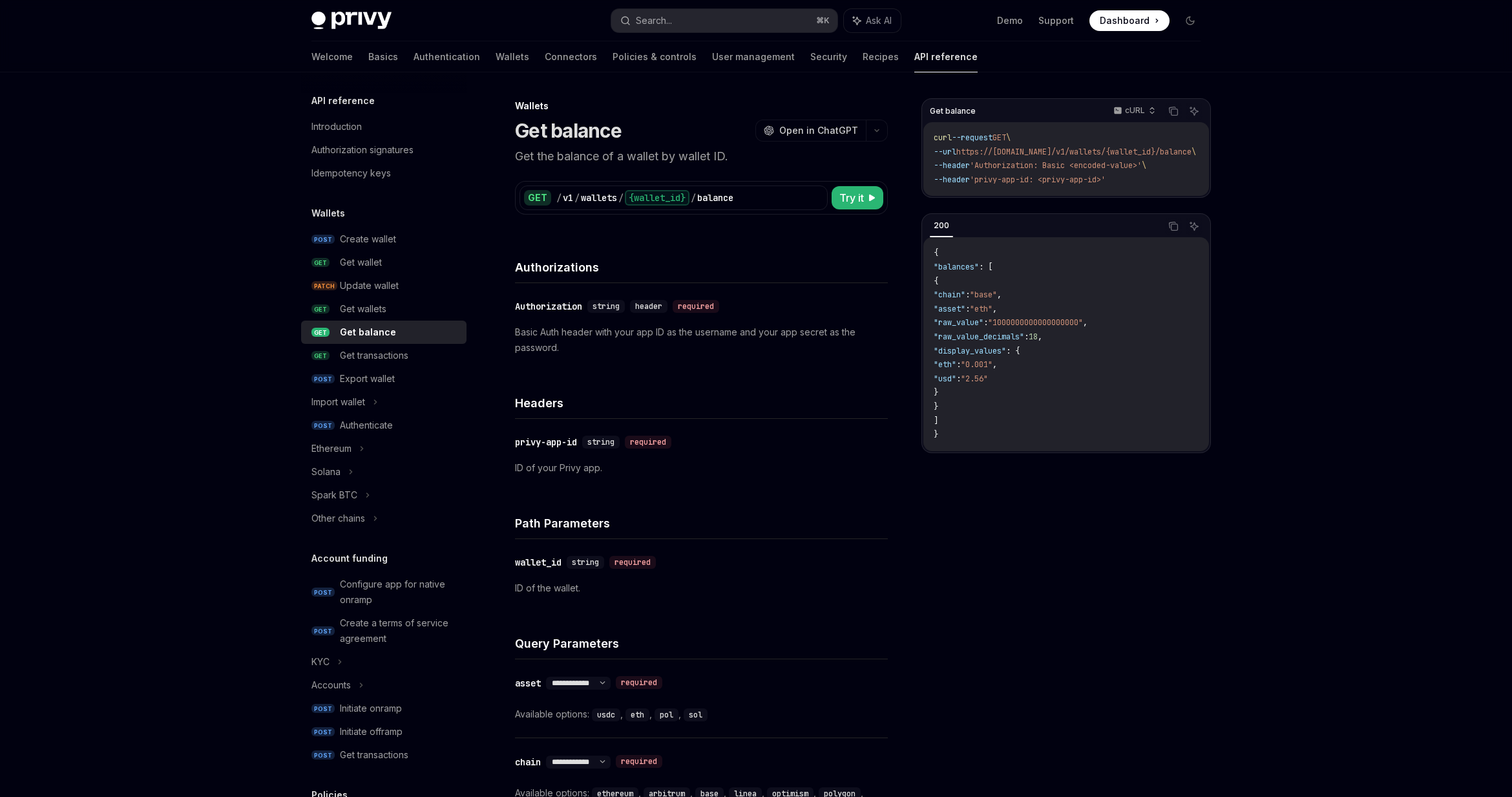
scroll to position [468, 0]
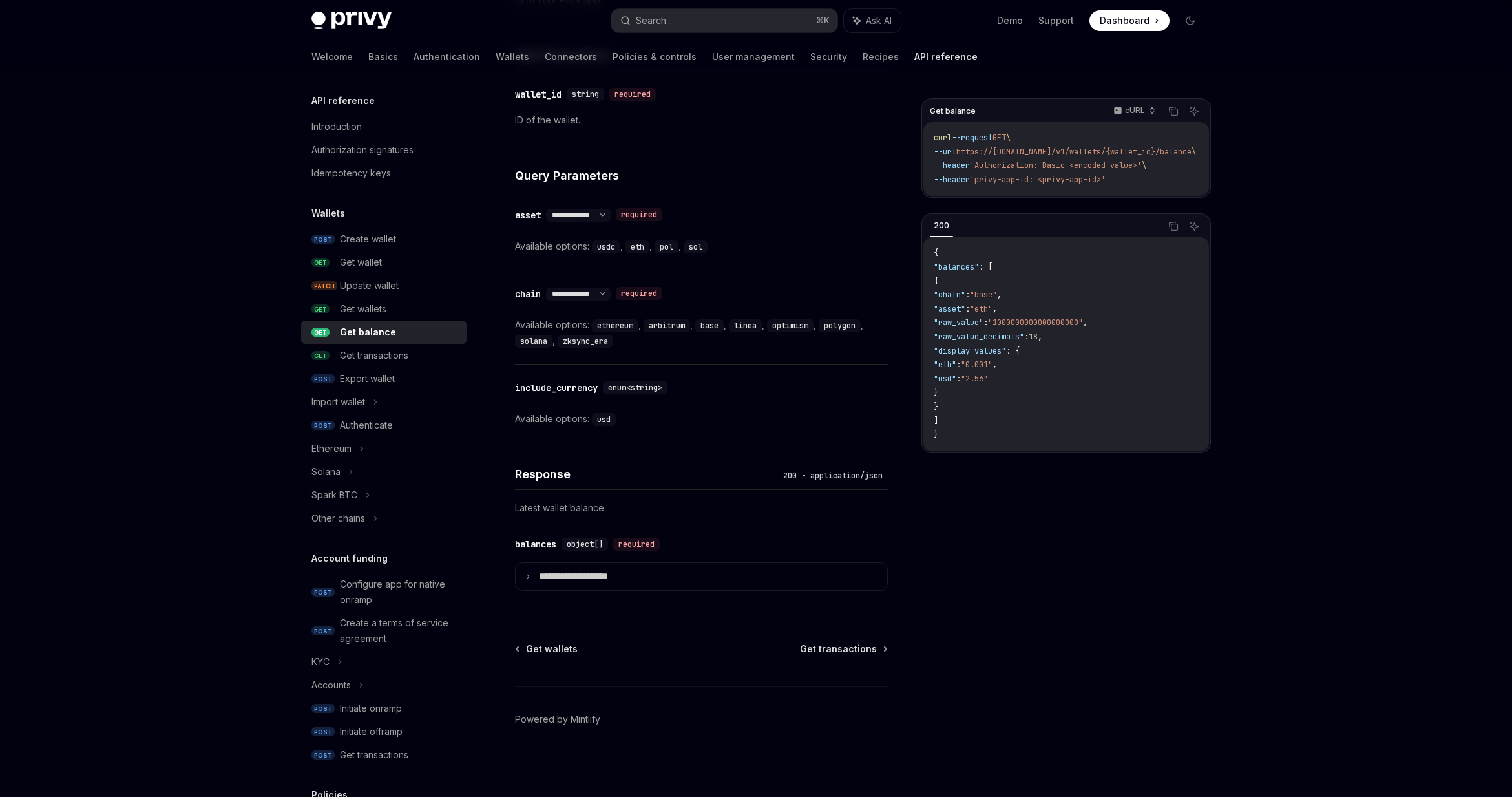
click at [938, 228] on div "200" at bounding box center [941, 225] width 23 height 16
click at [350, 124] on div "Introduction" at bounding box center [337, 127] width 51 height 16
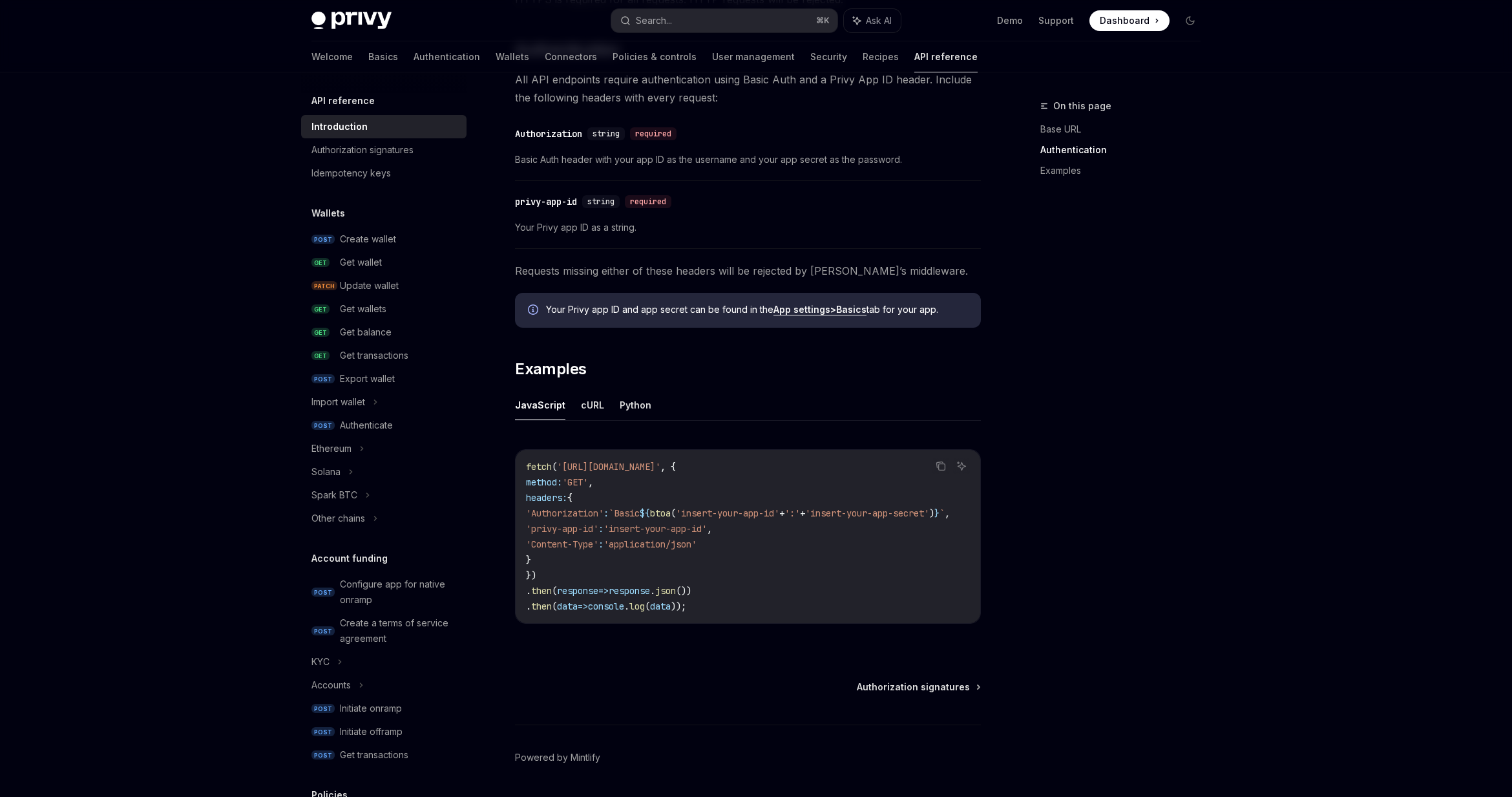
scroll to position [576, 0]
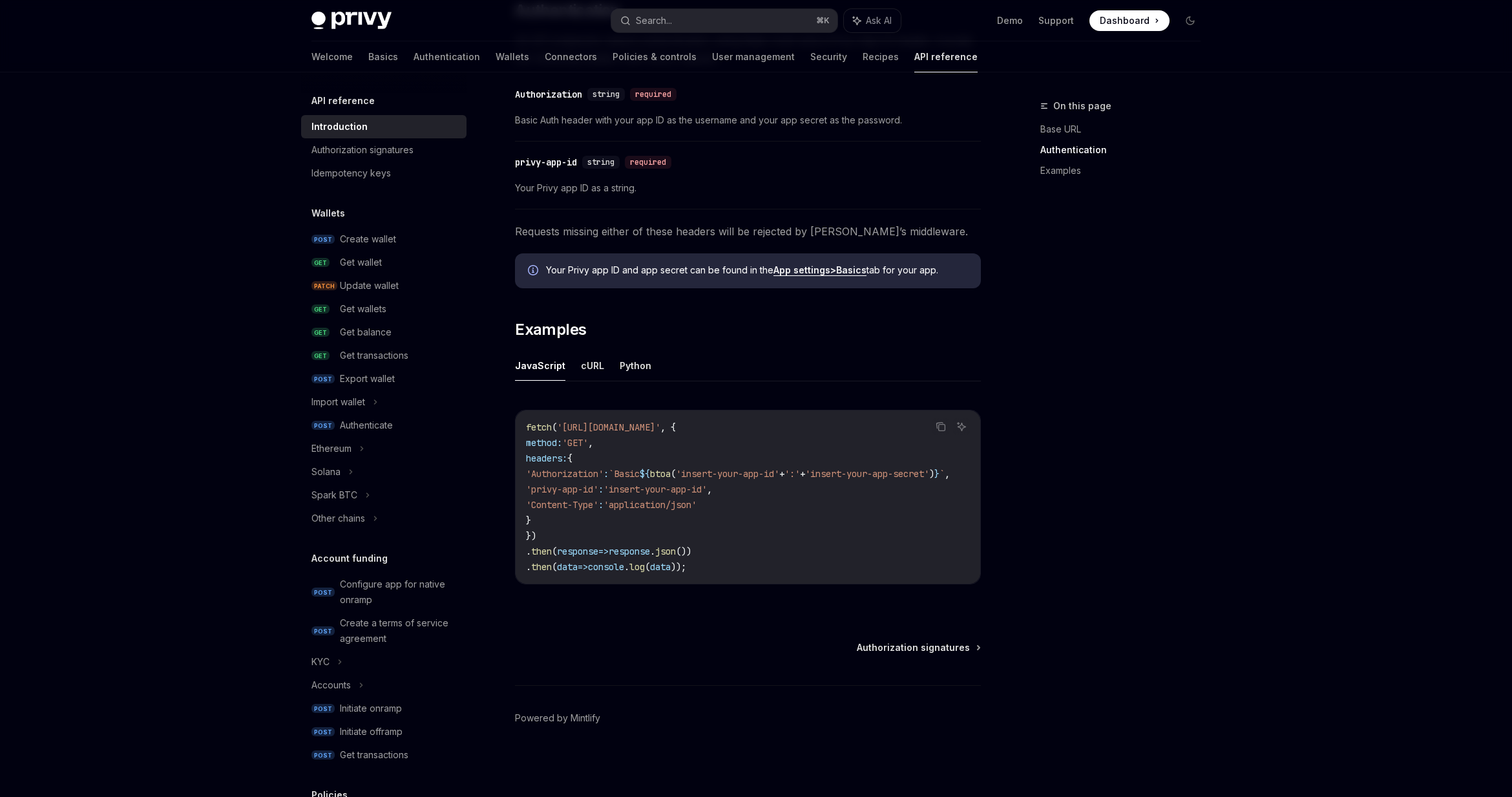
click at [602, 529] on code "fetch ( 'https://api.privy.io/v1/wallets' , { method: 'GET' , headers: { 'Autho…" at bounding box center [753, 497] width 455 height 155
click at [373, 149] on div "Authorization signatures" at bounding box center [362, 150] width 102 height 16
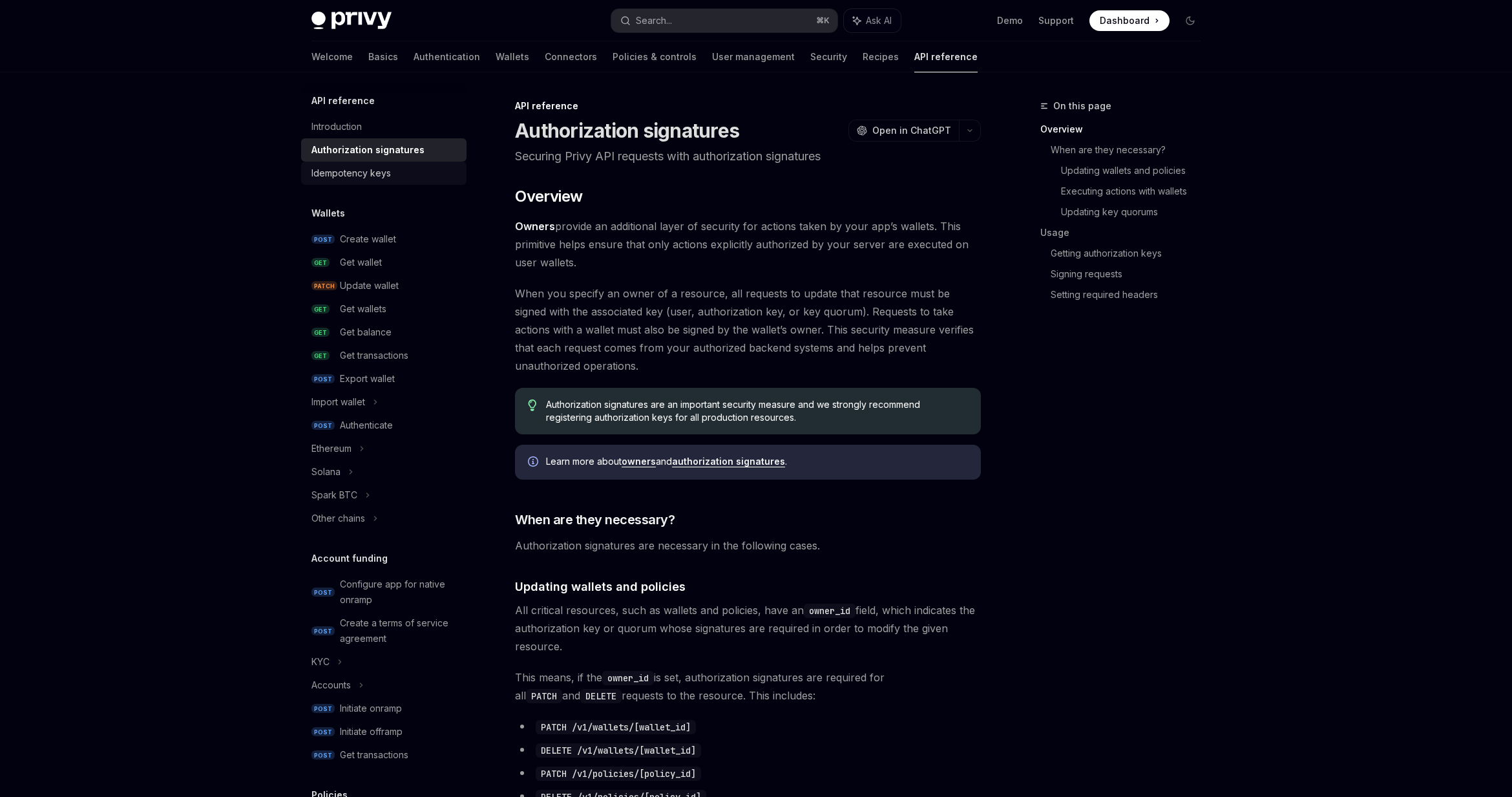
click at [352, 174] on div "Idempotency keys" at bounding box center [351, 173] width 80 height 16
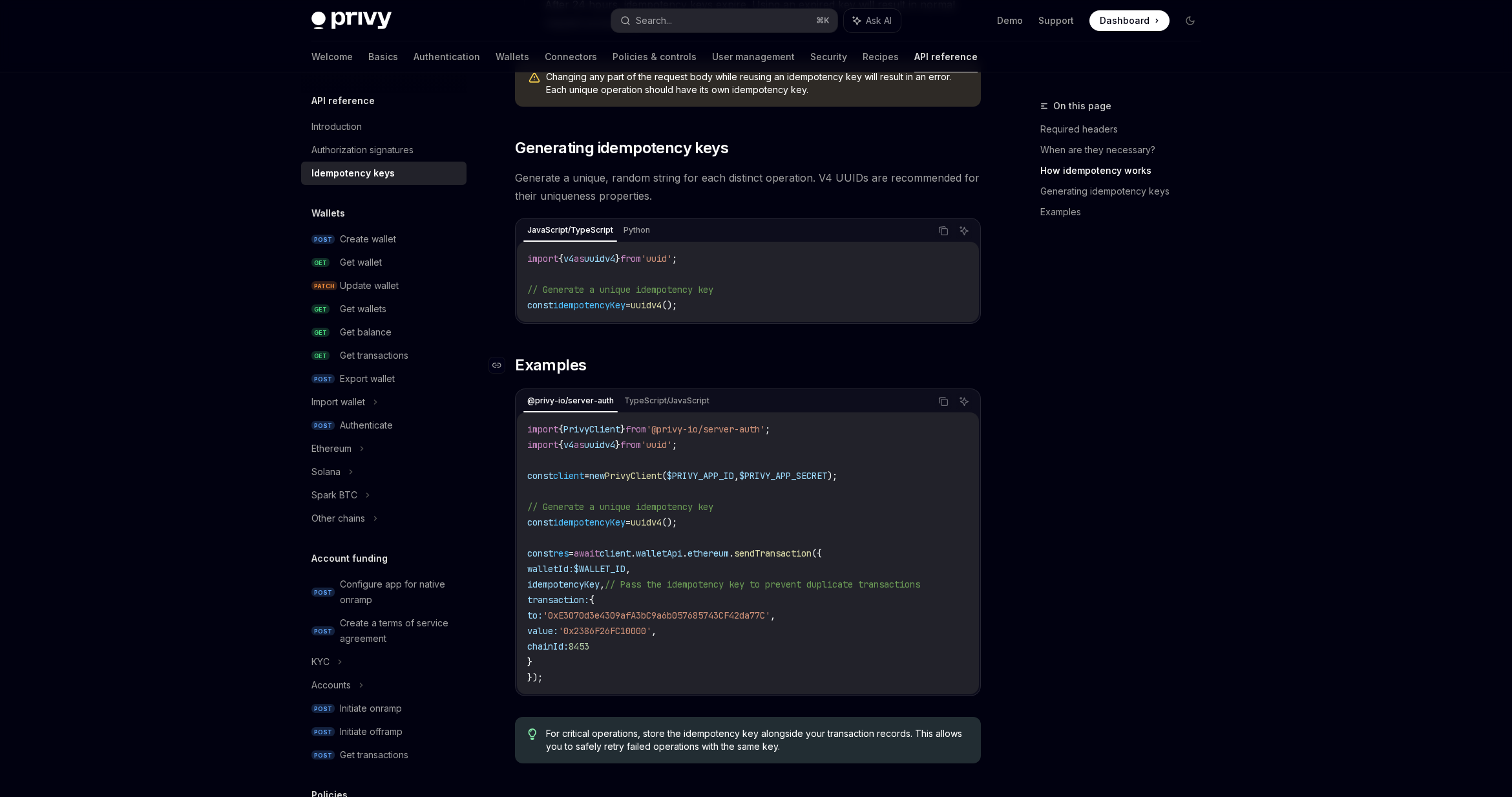
scroll to position [1132, 0]
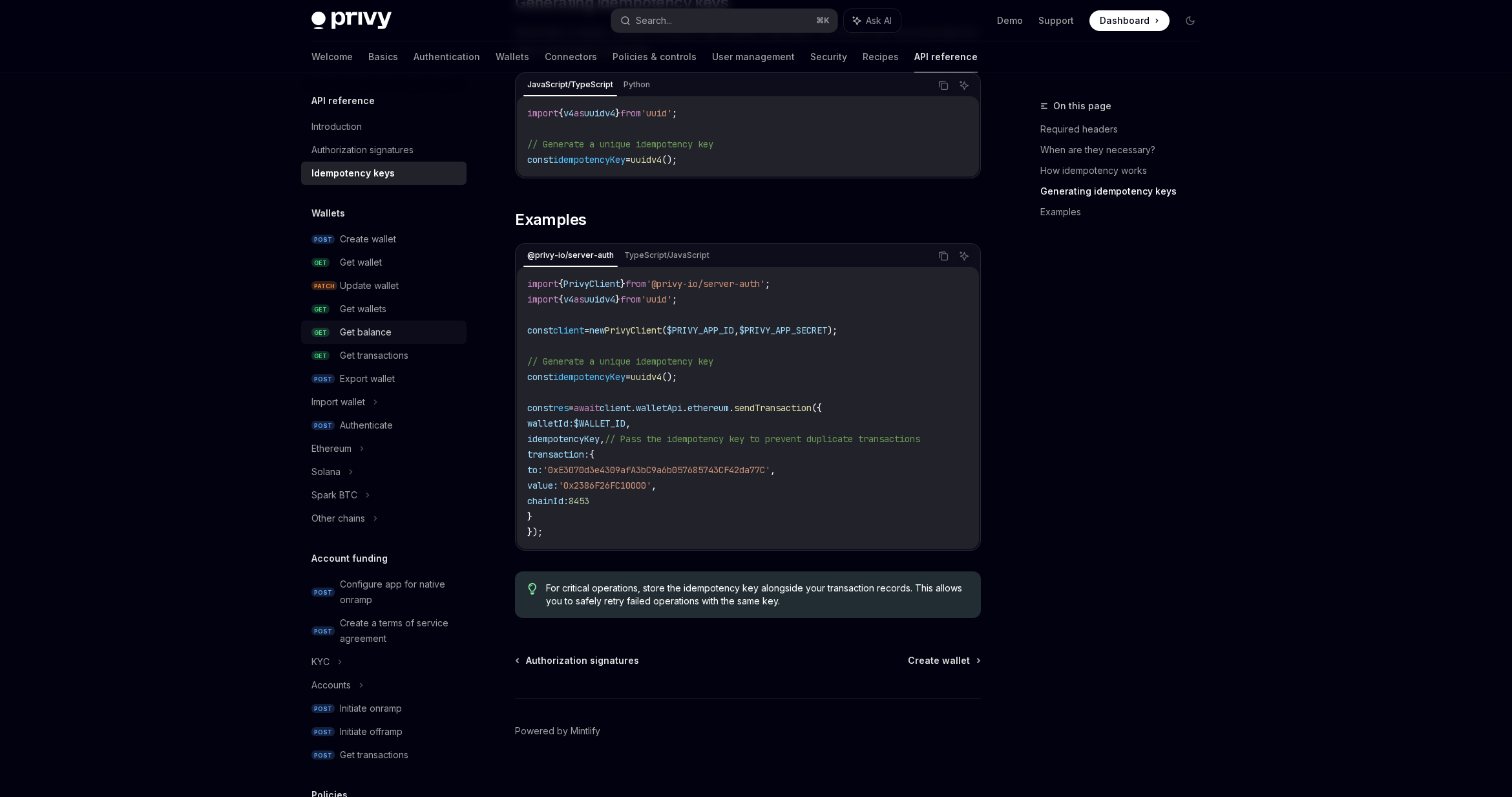
click at [355, 337] on div "Get balance" at bounding box center [365, 332] width 51 height 16
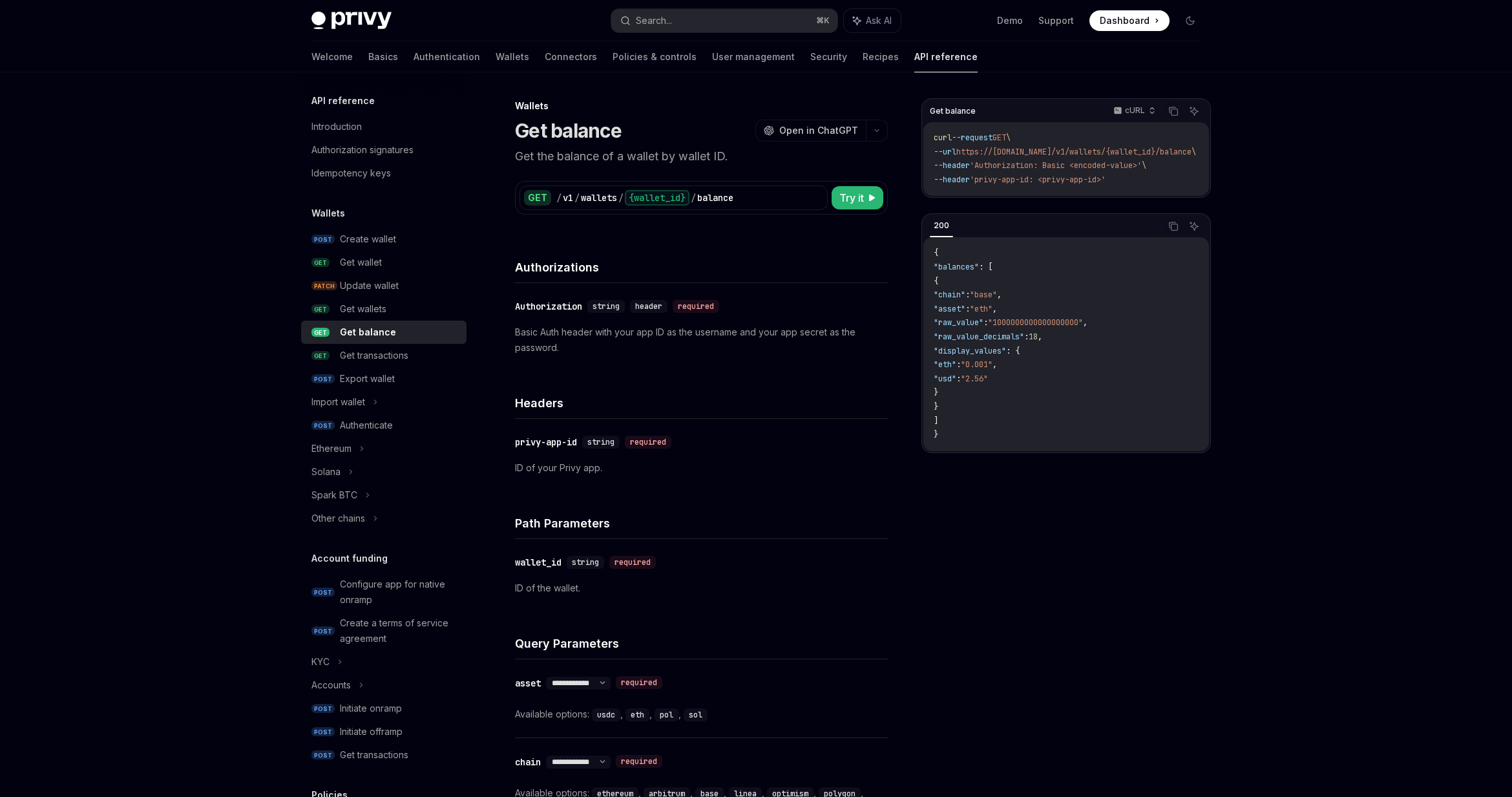
click at [660, 315] on div "​ Authorization string header required Basic Auth header with your app ID as th…" at bounding box center [701, 327] width 373 height 88
click at [368, 48] on link "Basics" at bounding box center [383, 57] width 30 height 31
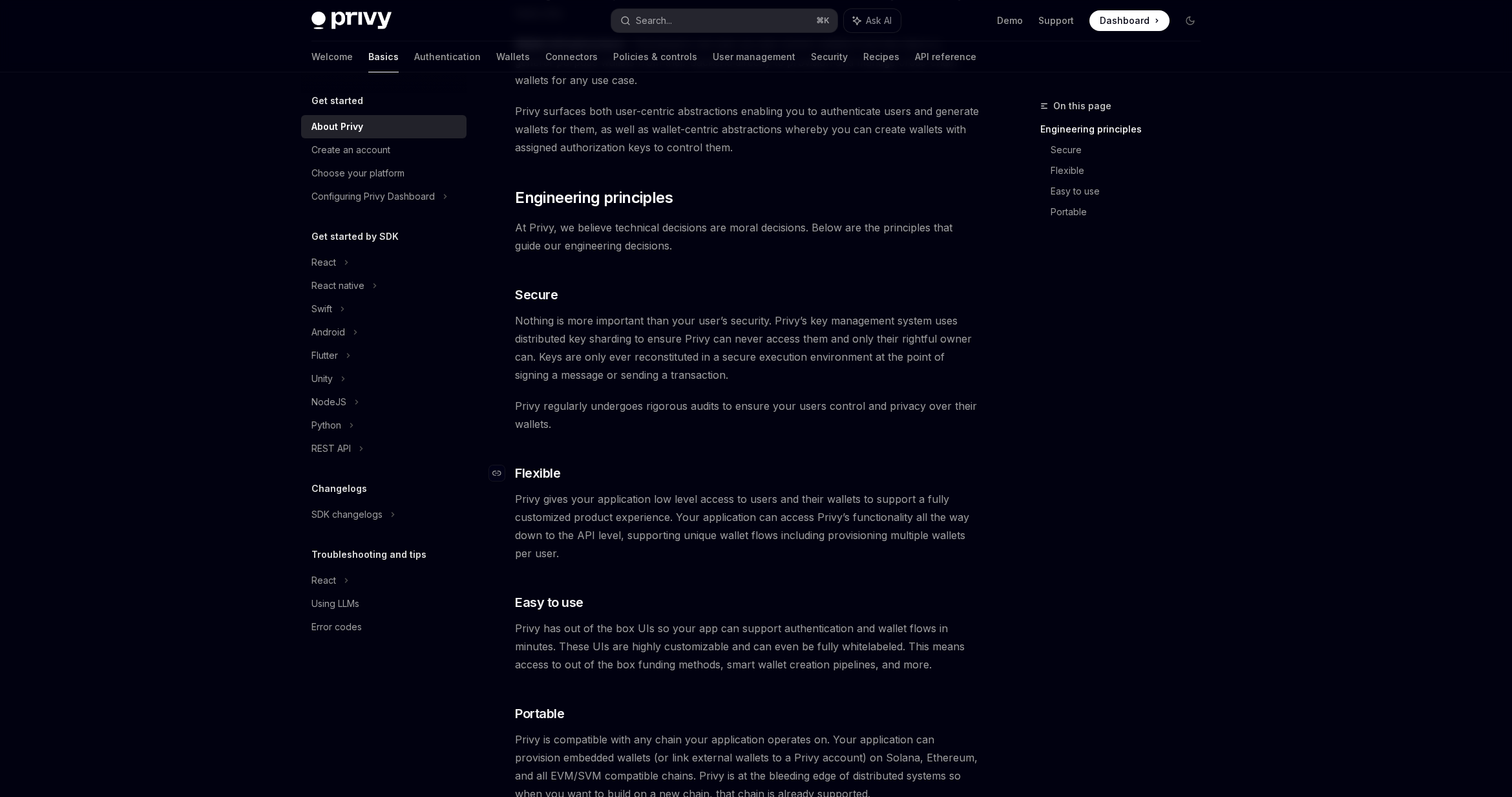
scroll to position [631, 0]
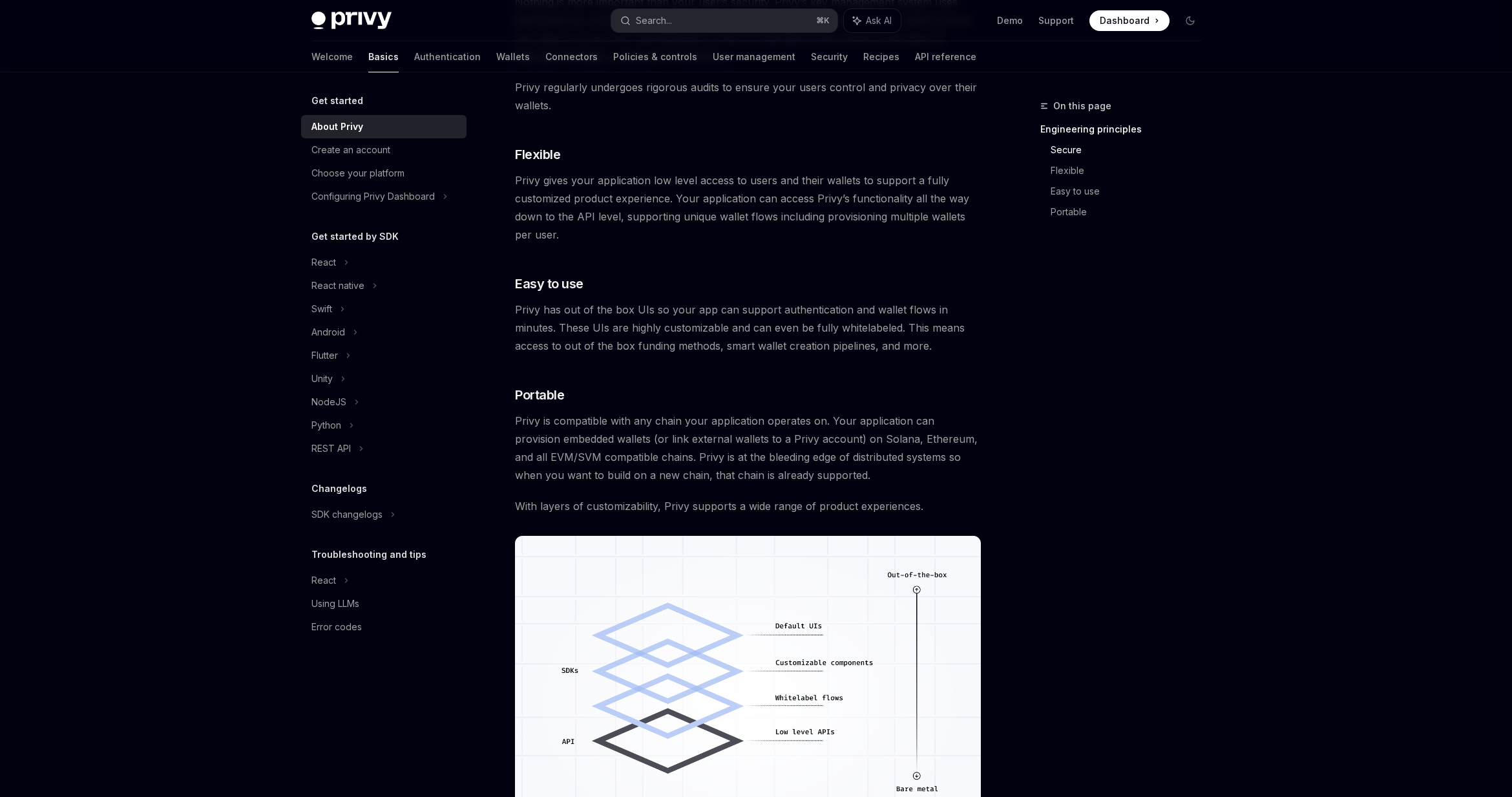
click at [1119, 17] on span "Dashboard" at bounding box center [1124, 20] width 50 height 13
click at [347, 628] on div "Error codes" at bounding box center [337, 627] width 51 height 16
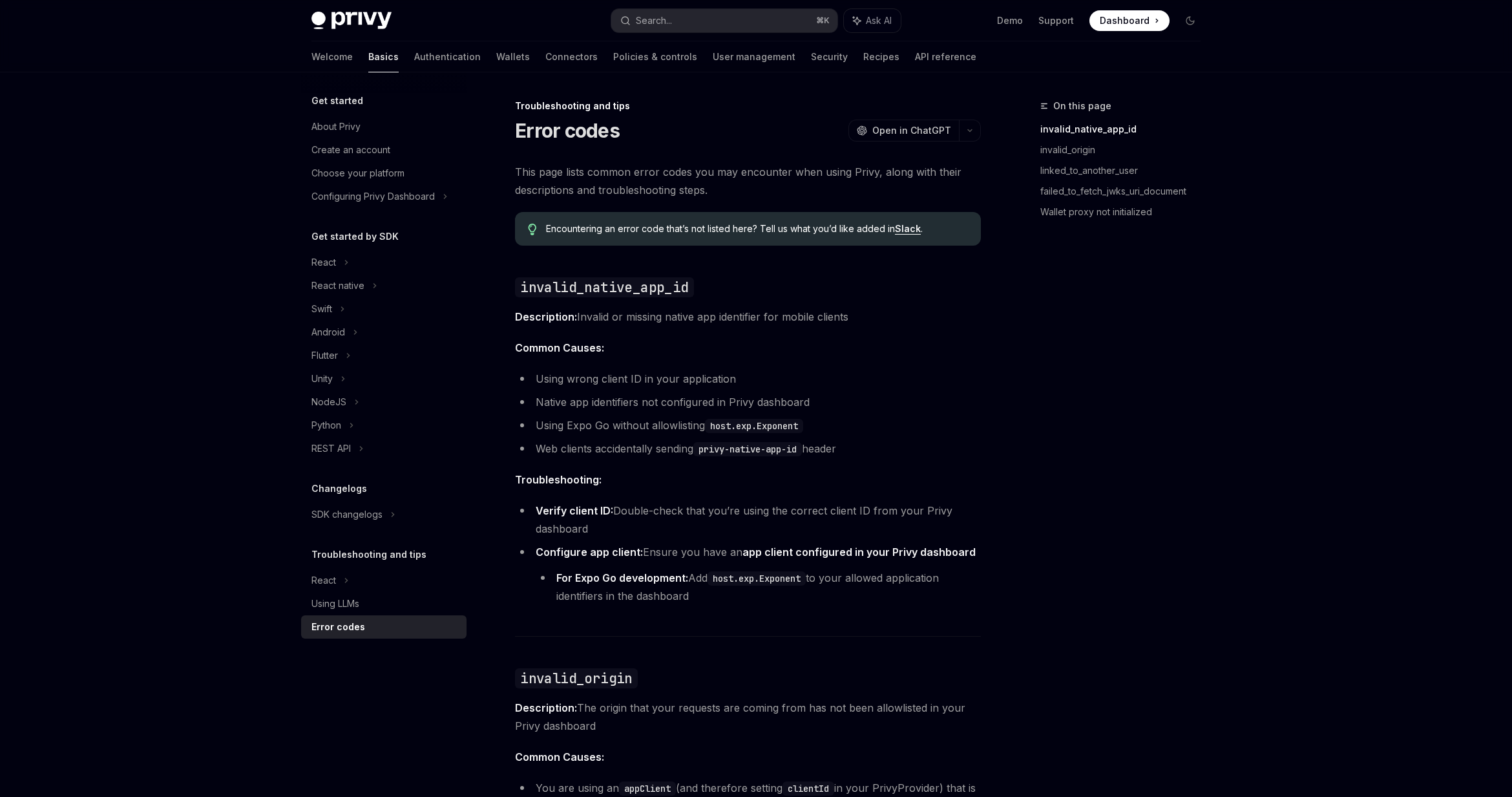
click at [710, 440] on li "Web clients accidentally sending privy-native-app-id header" at bounding box center [747, 449] width 466 height 18
click at [328, 447] on div "REST API" at bounding box center [331, 448] width 39 height 16
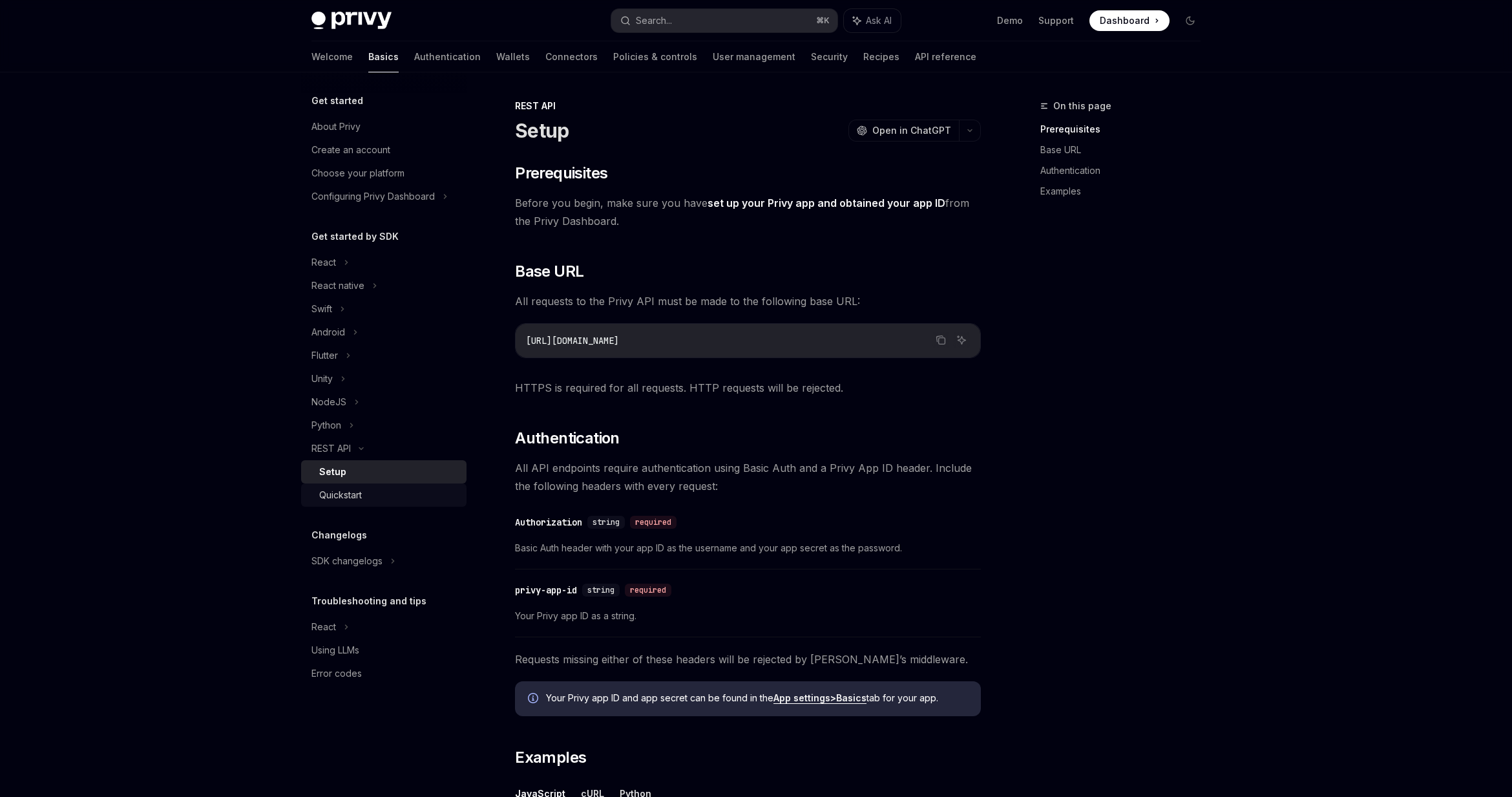
click at [332, 492] on div "Quickstart" at bounding box center [340, 495] width 42 height 16
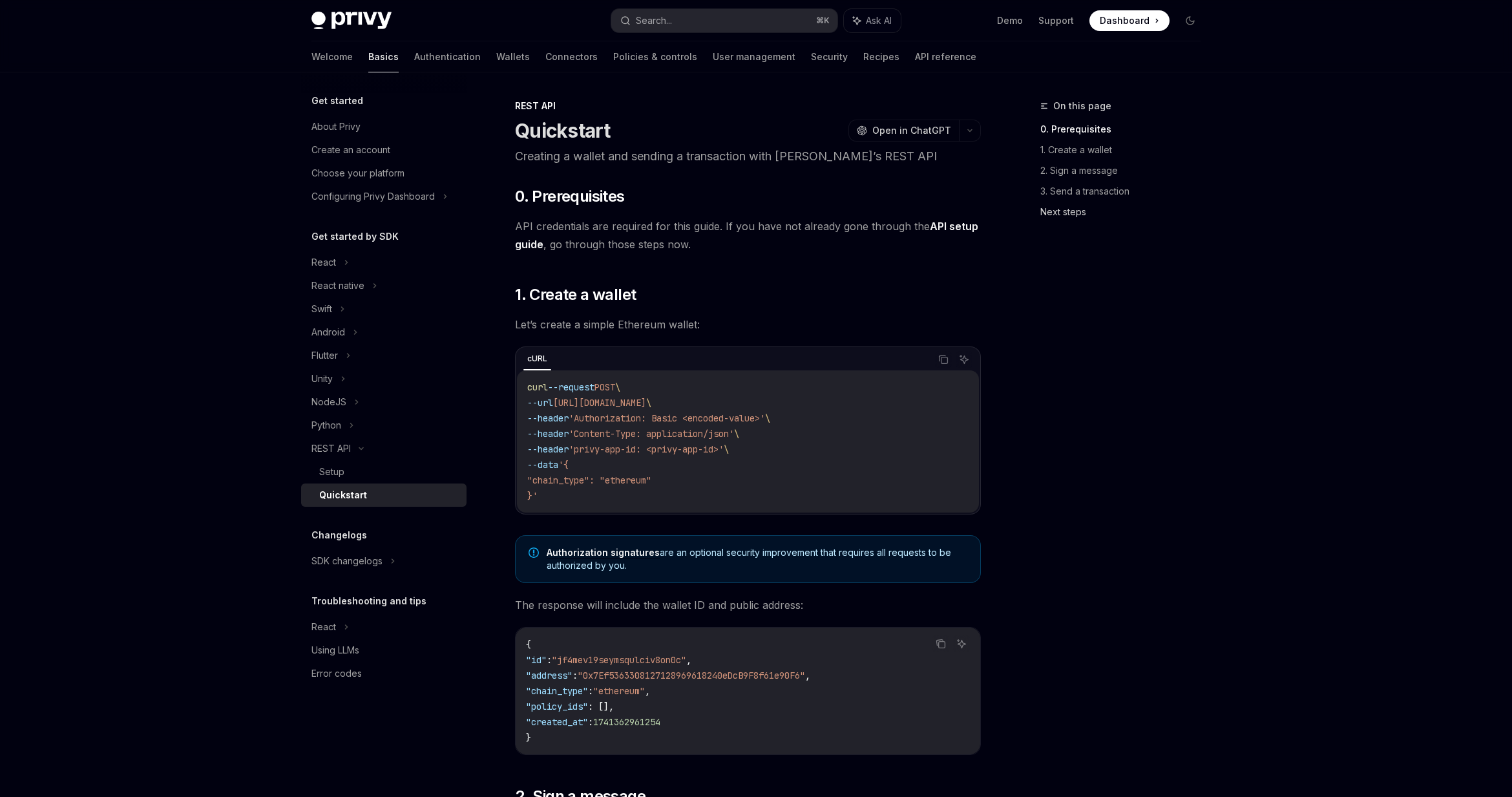
click at [1073, 208] on link "Next steps" at bounding box center [1125, 212] width 171 height 21
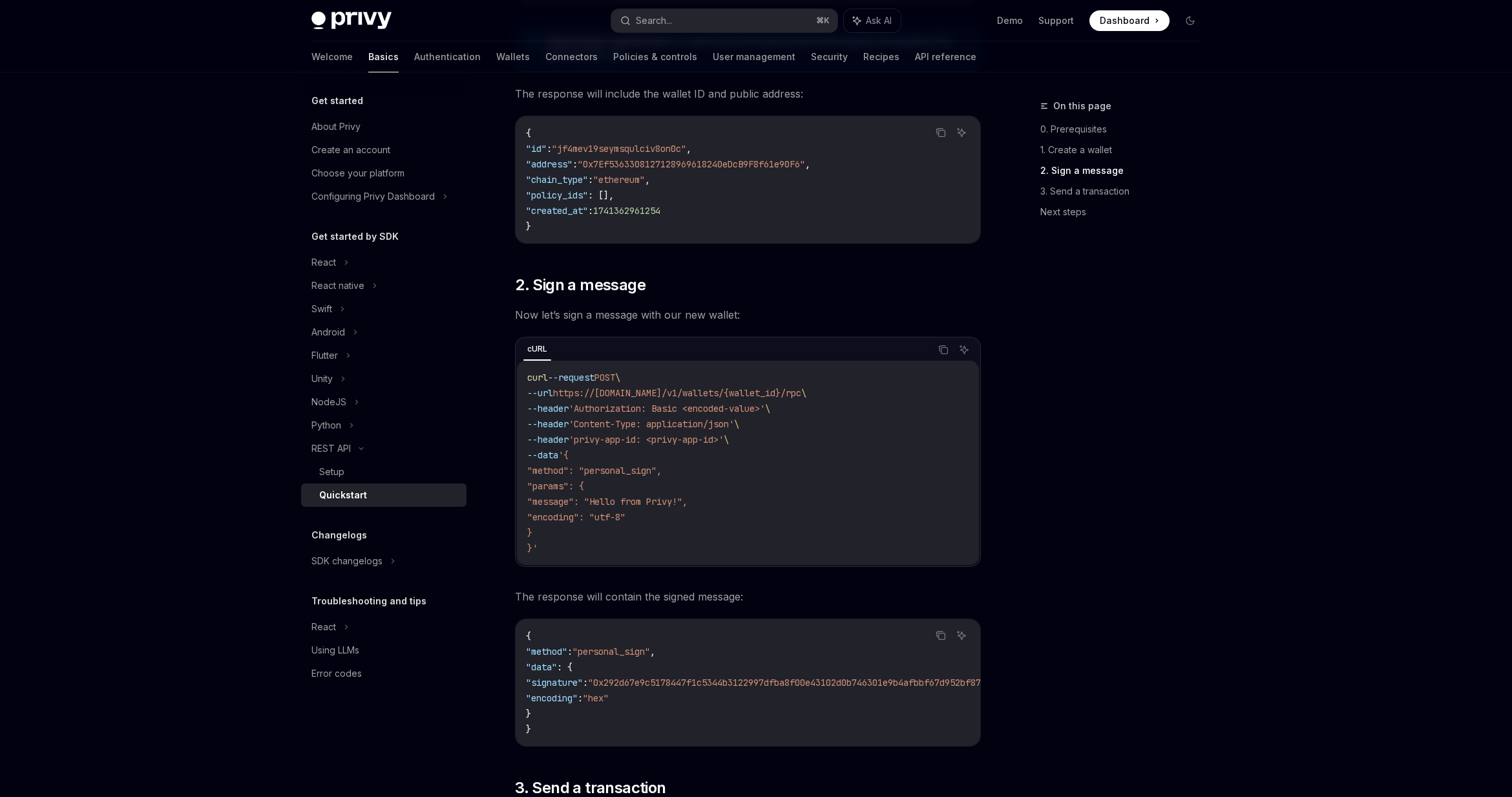
scroll to position [478, 0]
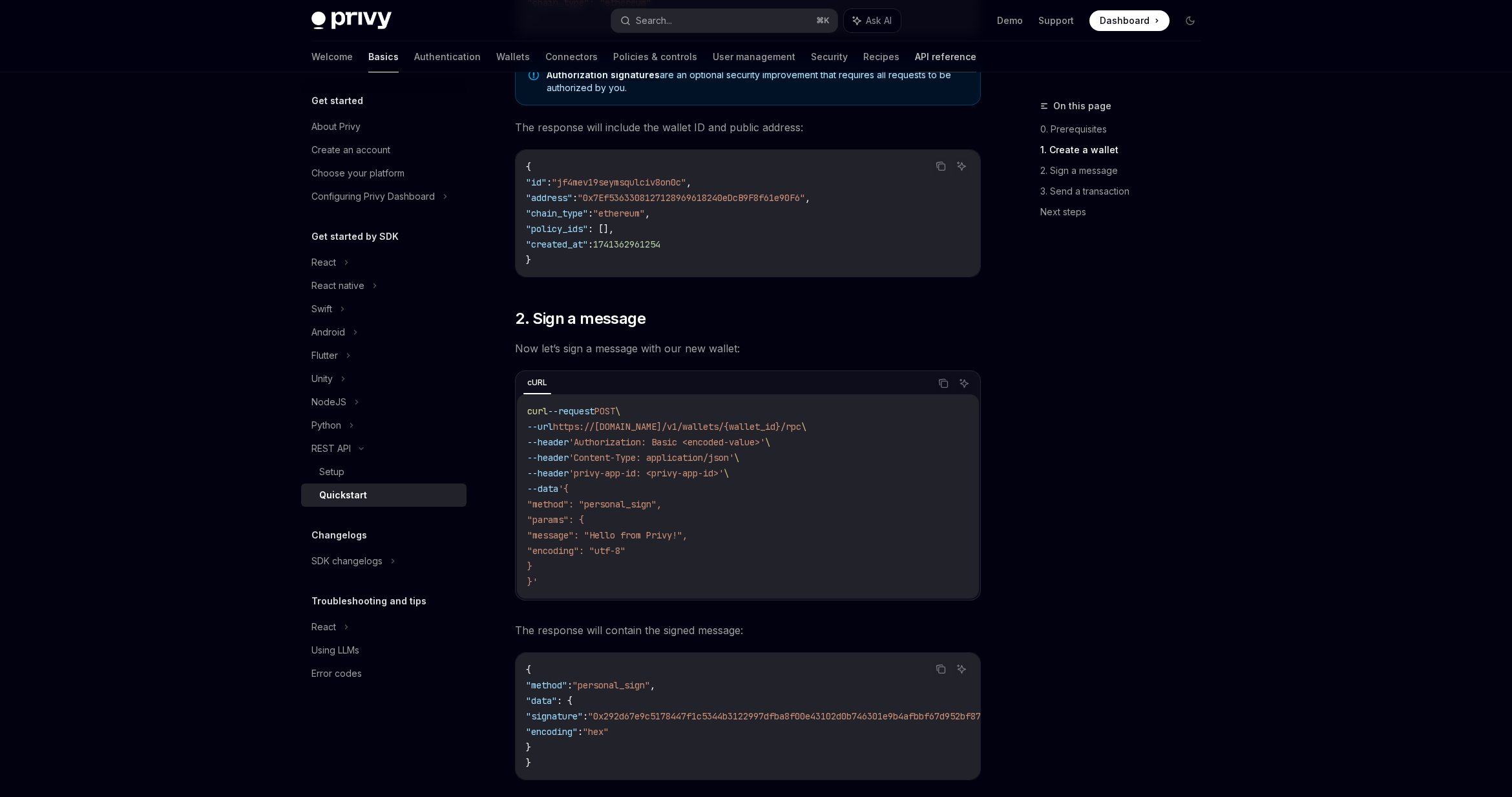
click at [915, 61] on link "API reference" at bounding box center [946, 57] width 61 height 31
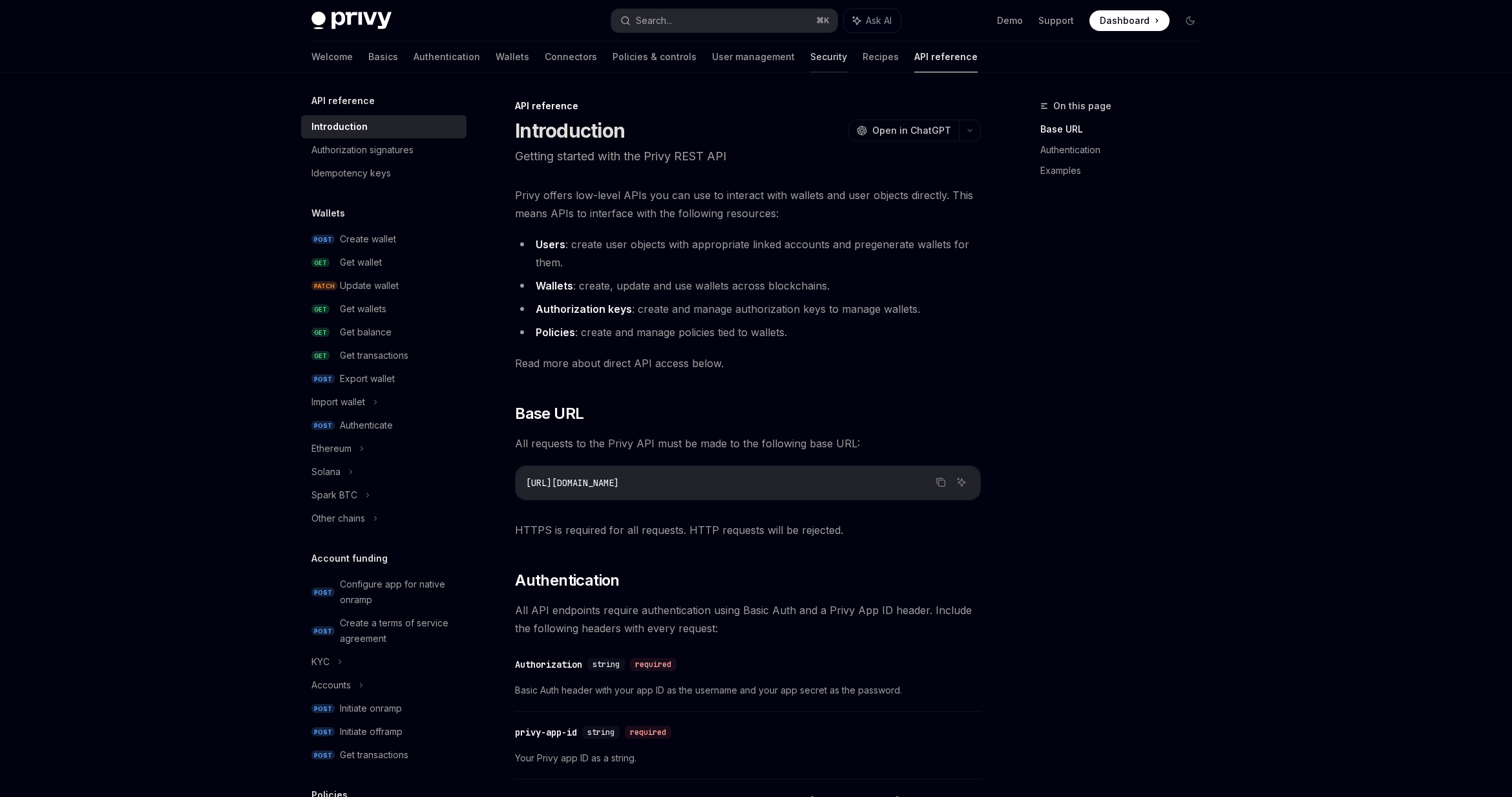
click at [810, 57] on link "Security" at bounding box center [828, 57] width 37 height 31
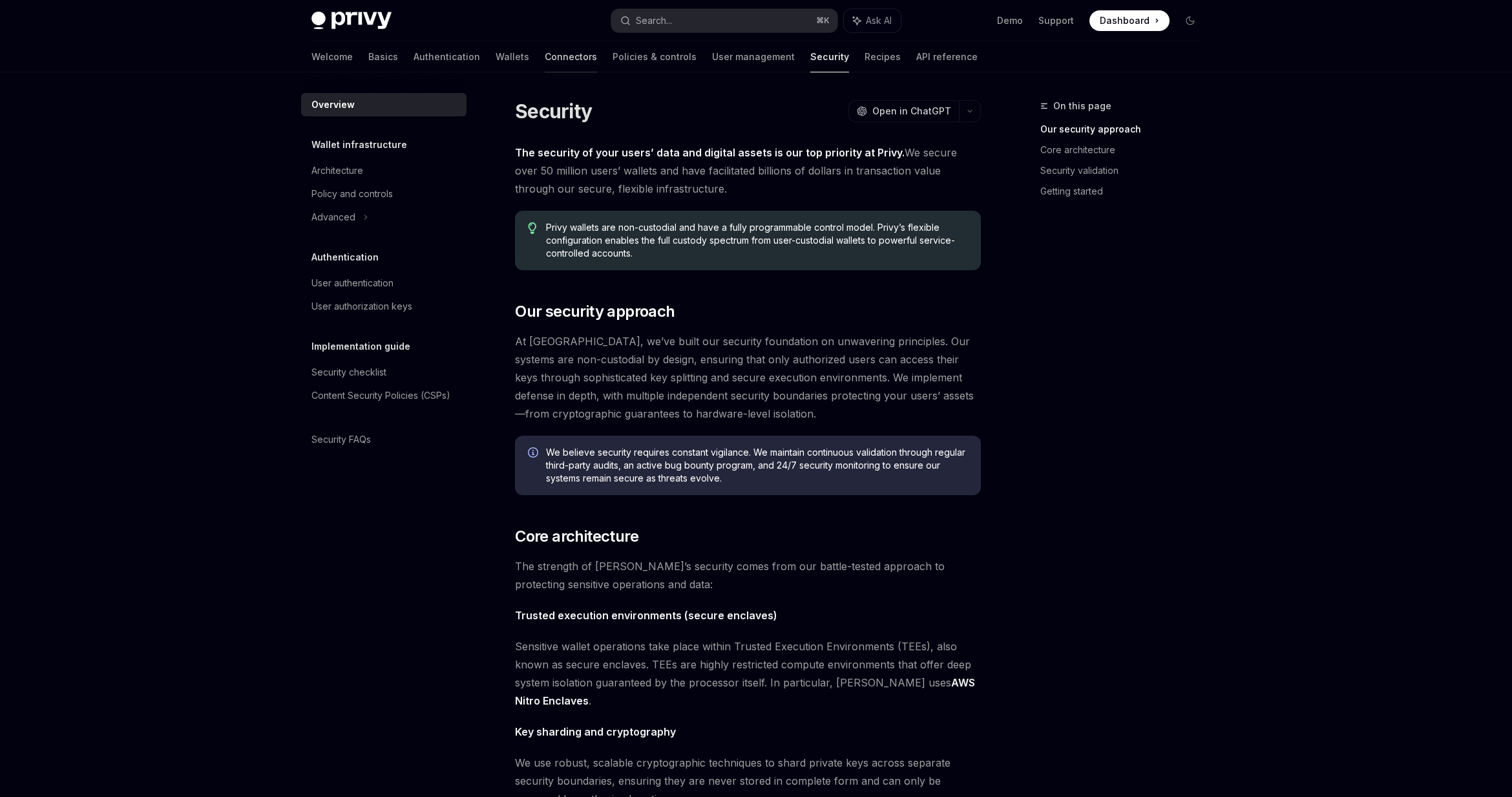
click at [545, 57] on link "Connectors" at bounding box center [571, 57] width 52 height 31
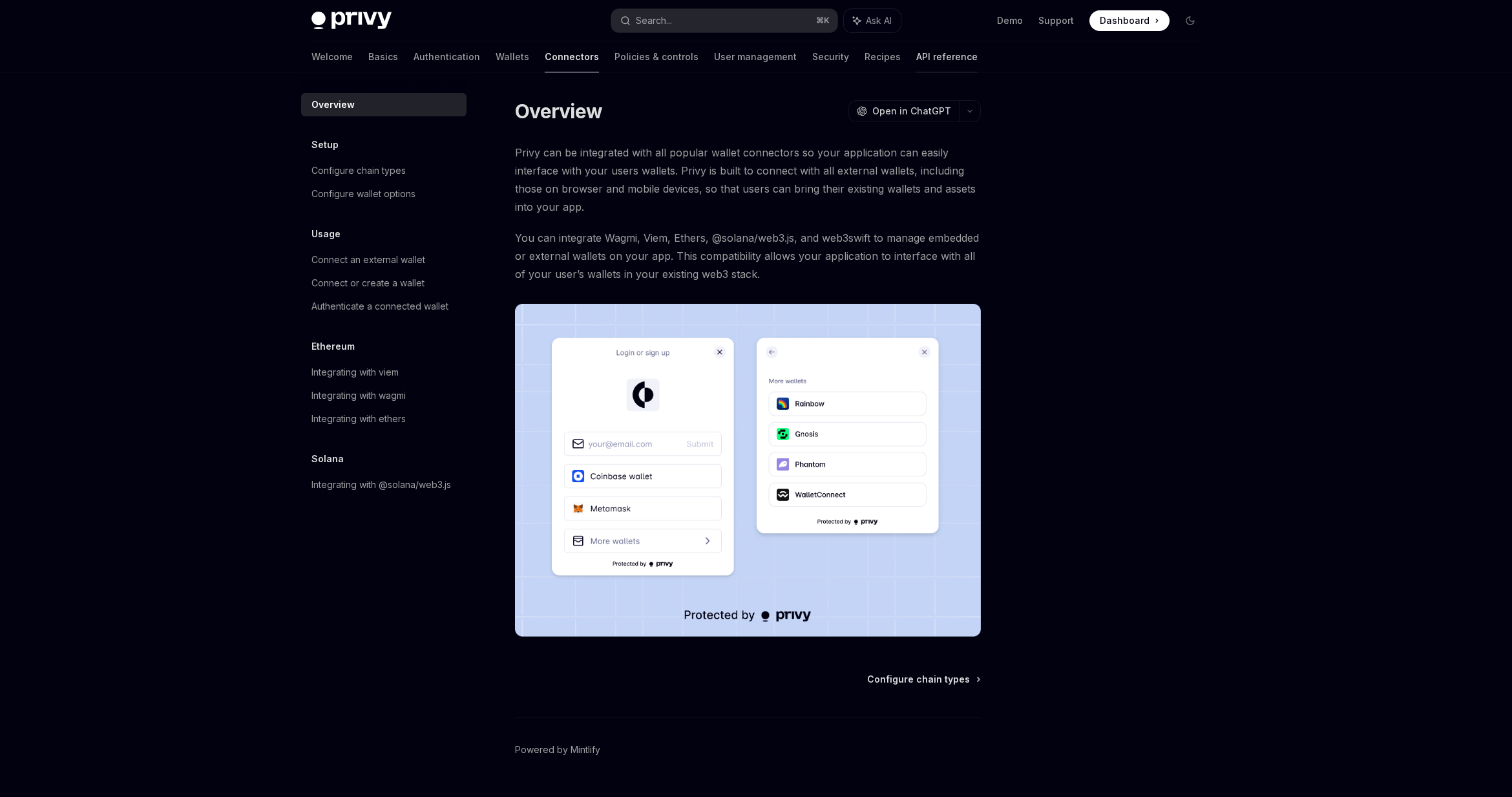
click at [917, 55] on link "API reference" at bounding box center [947, 57] width 61 height 31
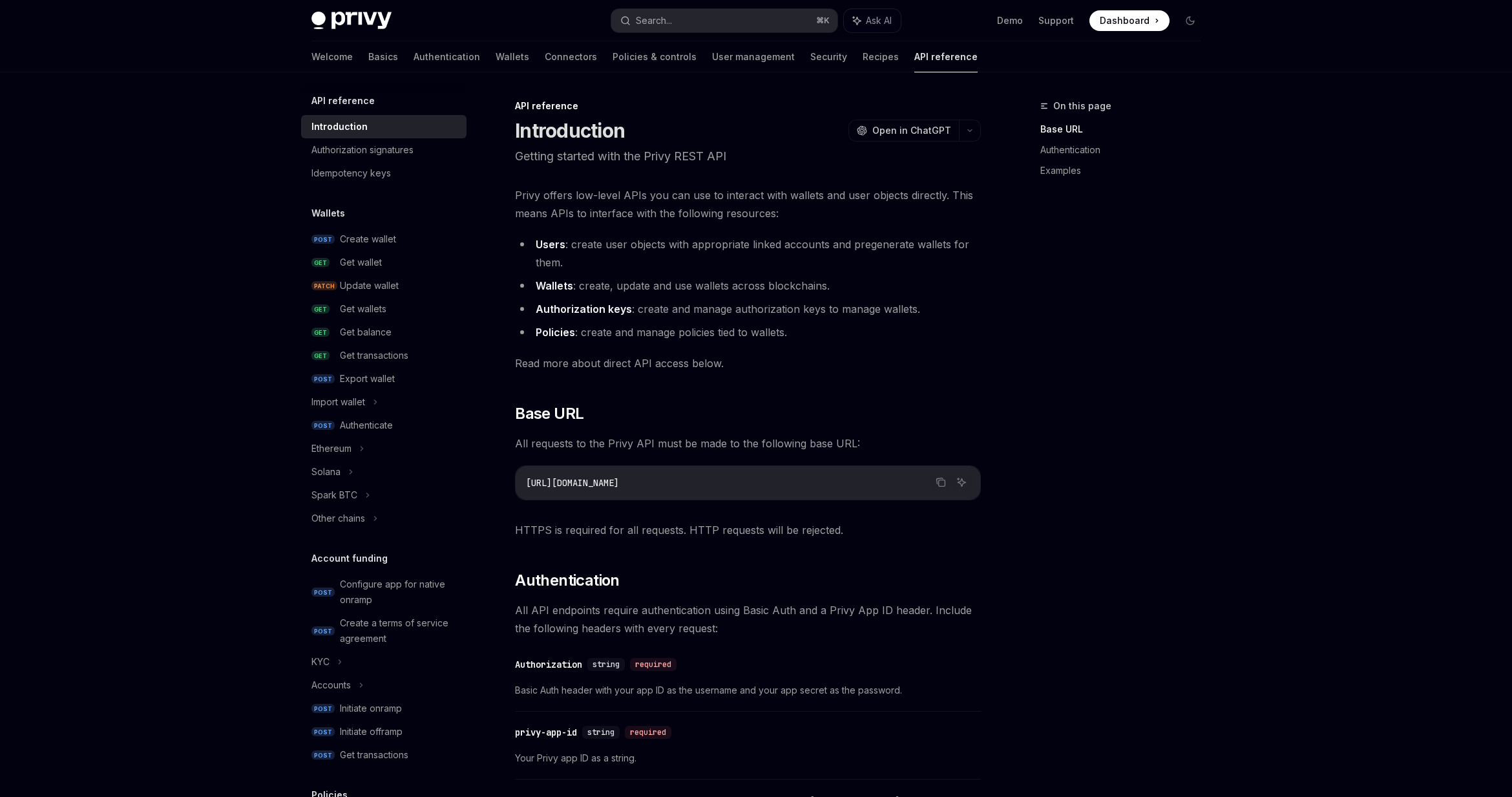
scroll to position [576, 0]
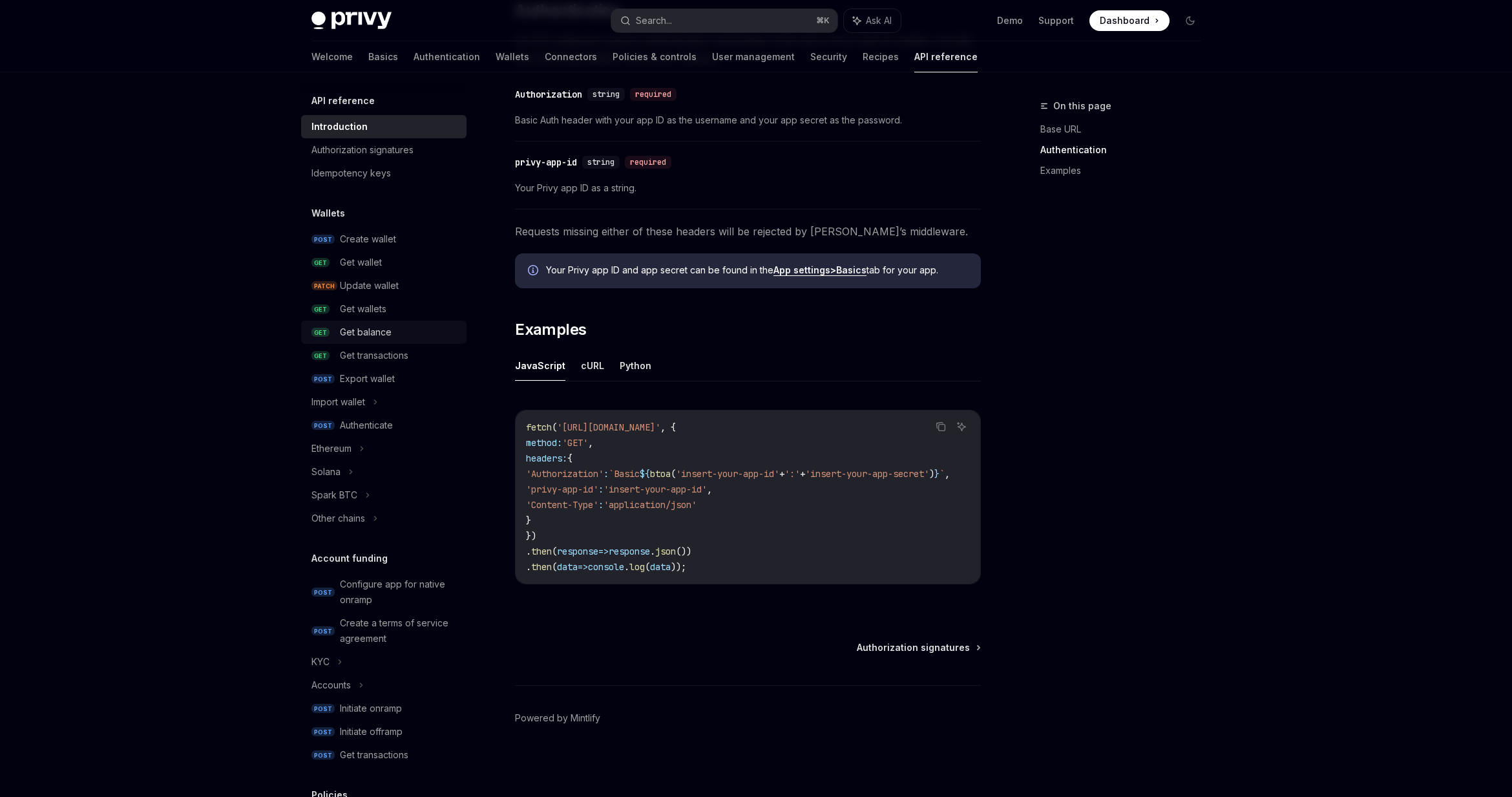
click at [382, 338] on div "Get balance" at bounding box center [365, 332] width 51 height 16
type textarea "*"
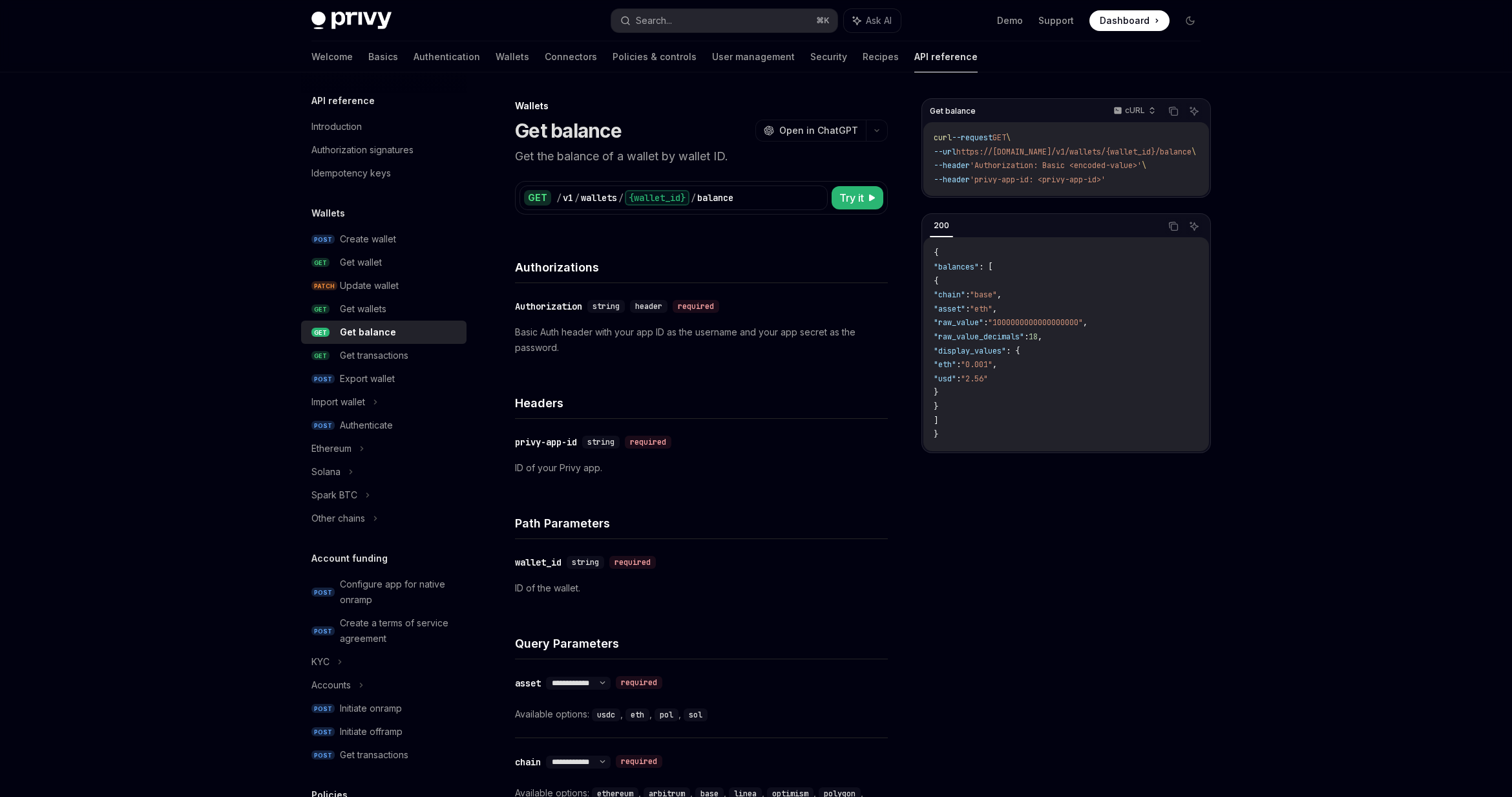
click at [623, 329] on p "Basic Auth header with your app ID as the username and your app secret as the p…" at bounding box center [701, 340] width 373 height 31
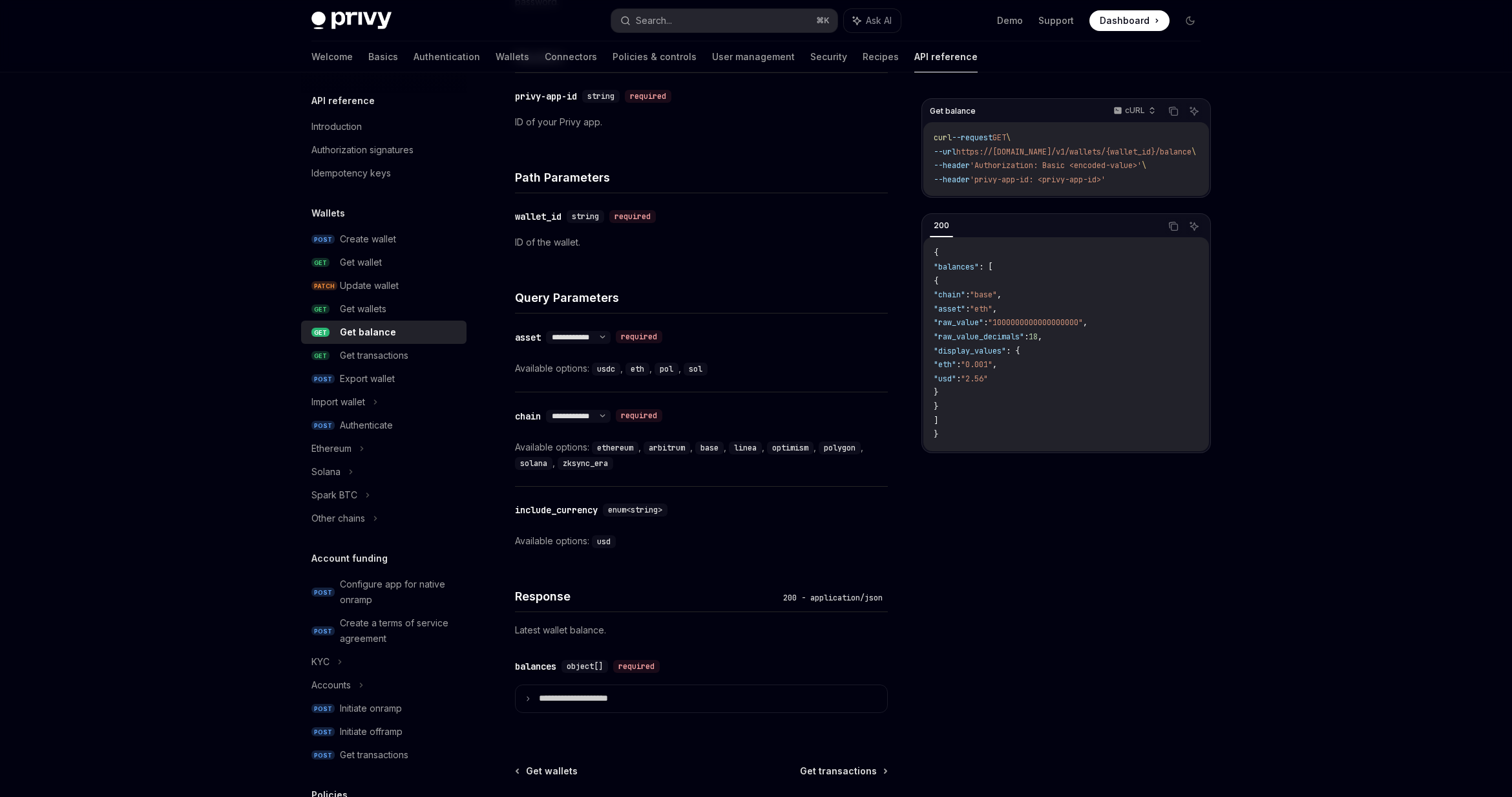
scroll to position [468, 0]
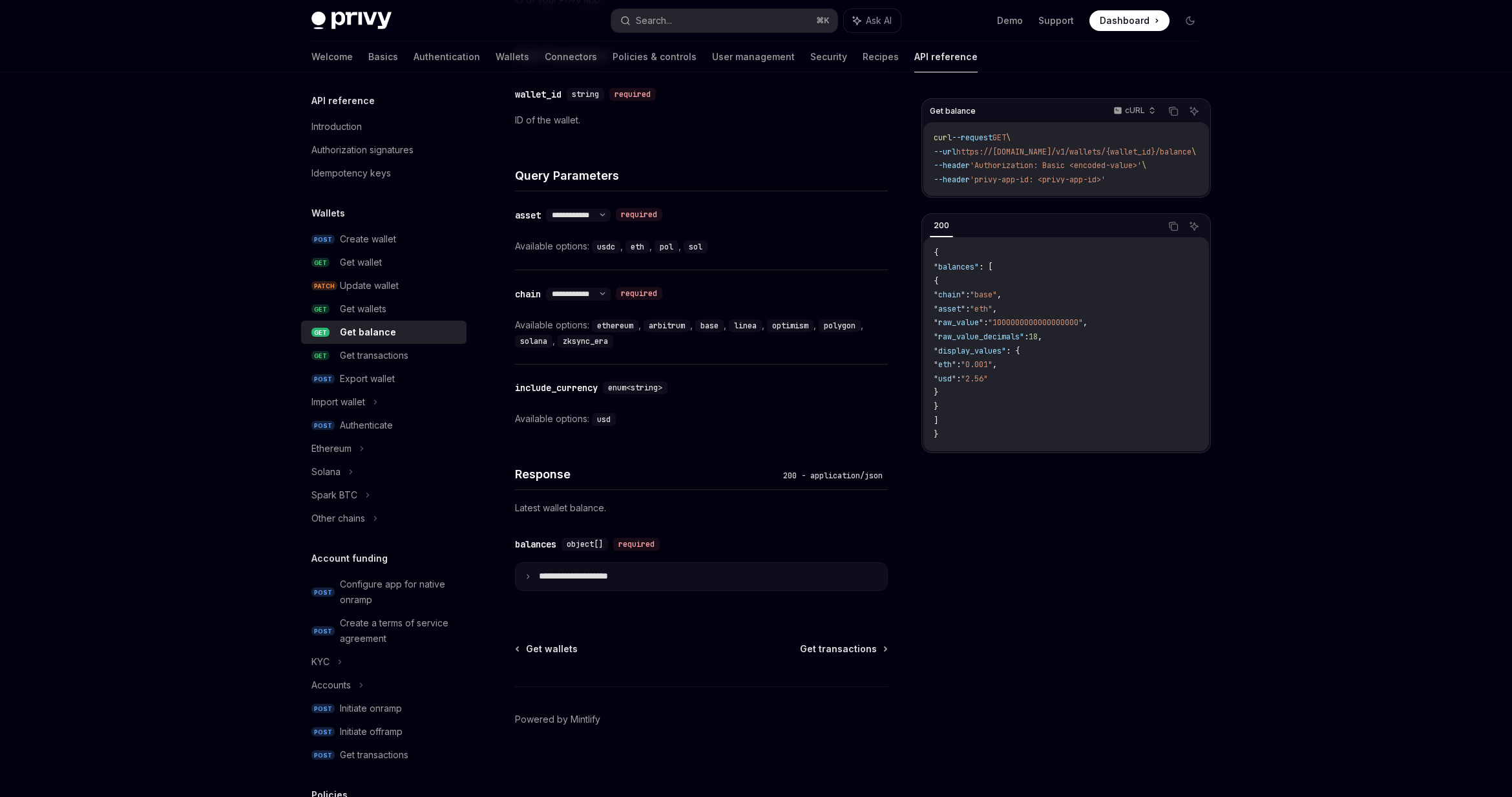
click at [545, 579] on p "**********" at bounding box center [583, 577] width 90 height 12
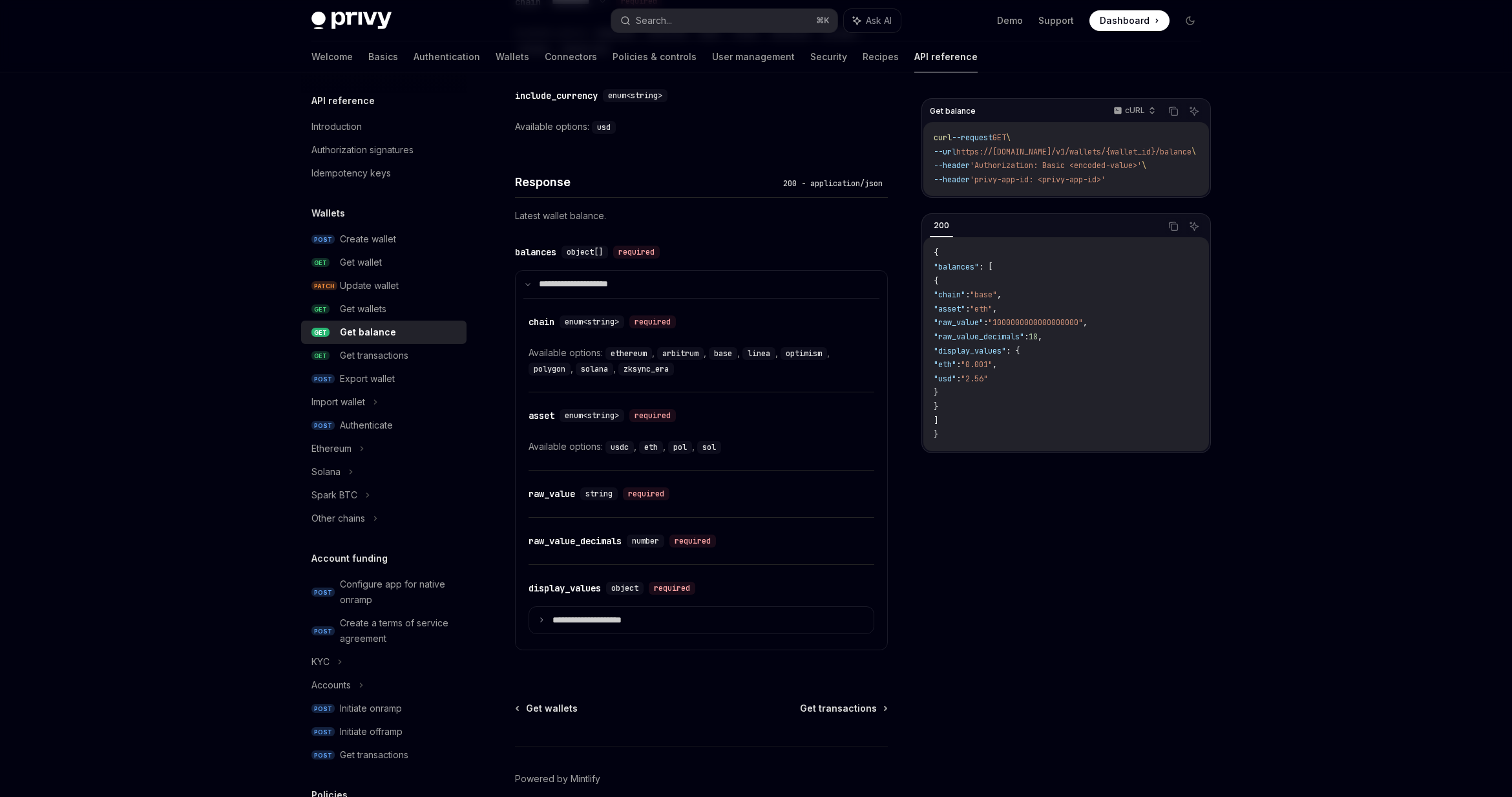
scroll to position [820, 0]
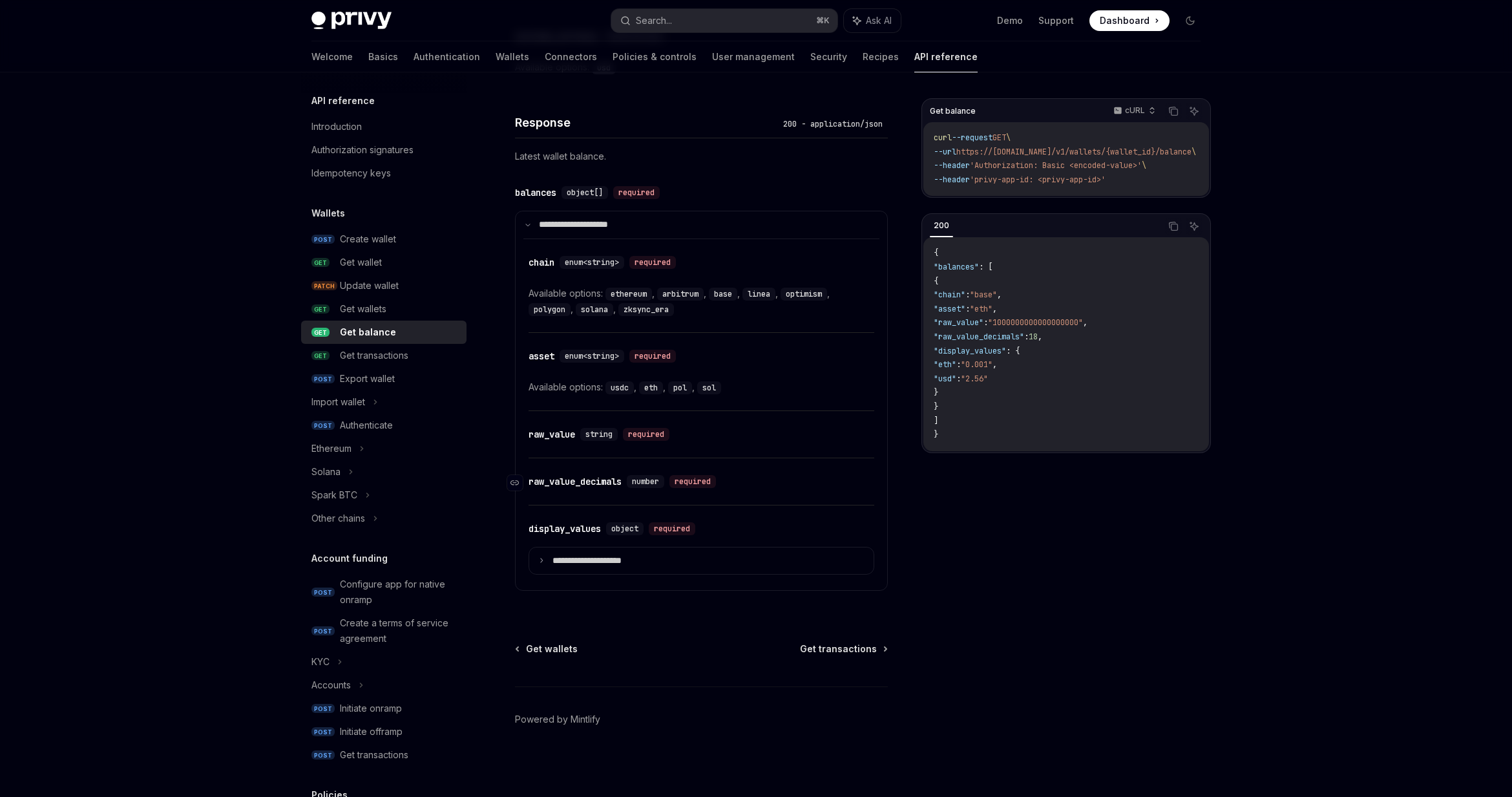
click at [829, 479] on div "​ raw_value_decimals number required" at bounding box center [695, 482] width 333 height 16
click at [610, 437] on span "string" at bounding box center [599, 435] width 27 height 10
click at [654, 479] on span "number" at bounding box center [645, 482] width 27 height 10
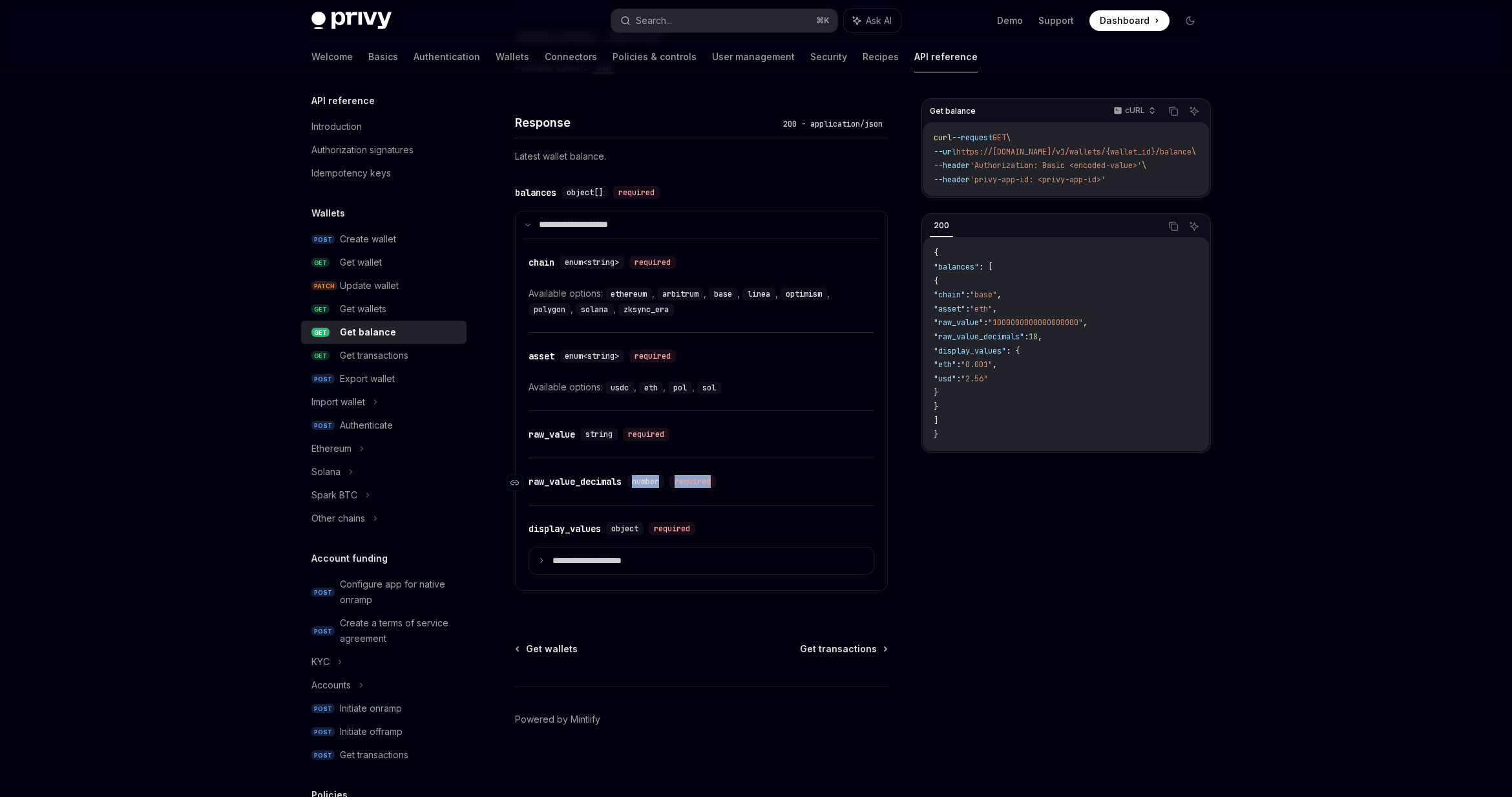
copy div "number required"
click at [581, 544] on div "**********" at bounding box center [701, 548] width 346 height 85
click at [581, 555] on p "**********" at bounding box center [597, 561] width 90 height 12
